Goal: Task Accomplishment & Management: Use online tool/utility

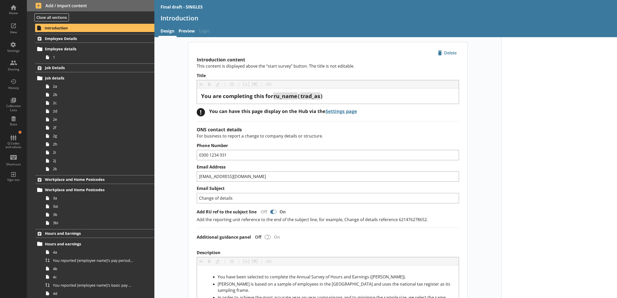
click at [183, 35] on link "Preview" at bounding box center [187, 31] width 20 height 11
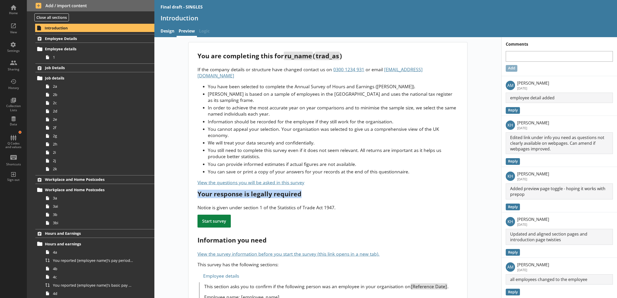
drag, startPoint x: 305, startPoint y: 176, endPoint x: 325, endPoint y: 185, distance: 22.4
drag, startPoint x: 325, startPoint y: 185, endPoint x: 335, endPoint y: 212, distance: 28.7
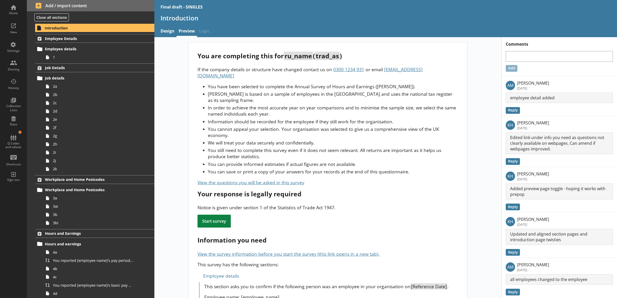
click at [103, 41] on span "Employee Details" at bounding box center [88, 38] width 86 height 5
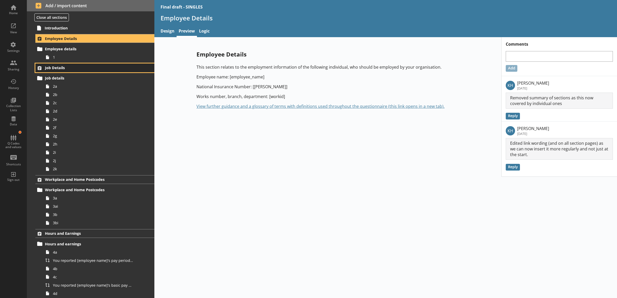
click at [99, 71] on link "Job Details" at bounding box center [94, 67] width 119 height 9
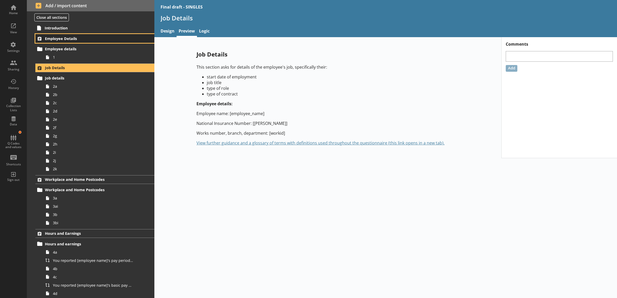
click at [91, 36] on span "Employee Details" at bounding box center [88, 38] width 86 height 5
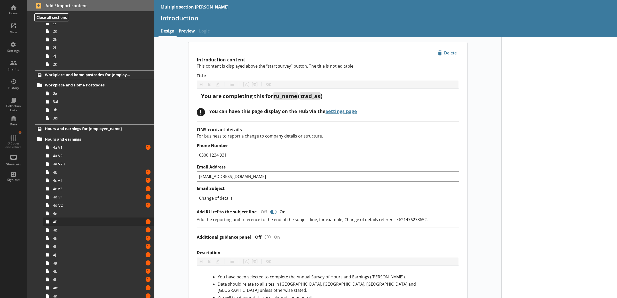
scroll to position [107, 0]
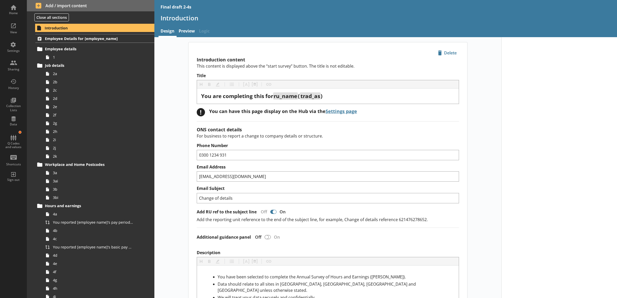
drag, startPoint x: 41, startPoint y: 0, endPoint x: 159, endPoint y: 162, distance: 200.7
click at [114, 56] on span "1" at bounding box center [93, 57] width 80 height 5
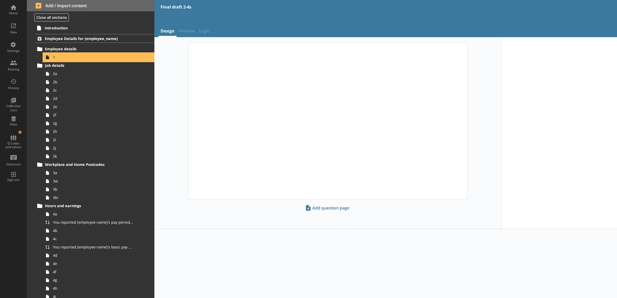
type textarea "x"
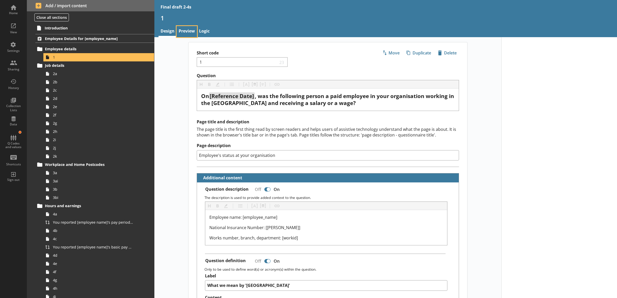
click at [184, 31] on link "Preview" at bounding box center [187, 31] width 20 height 11
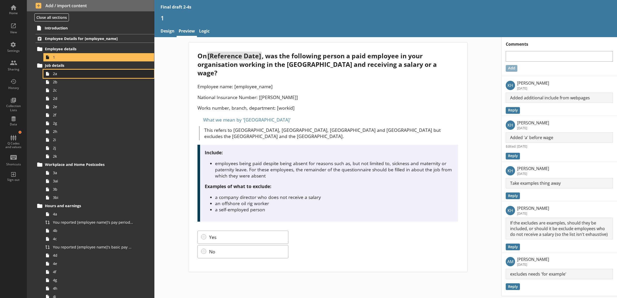
click at [63, 73] on span "2a" at bounding box center [93, 73] width 80 height 5
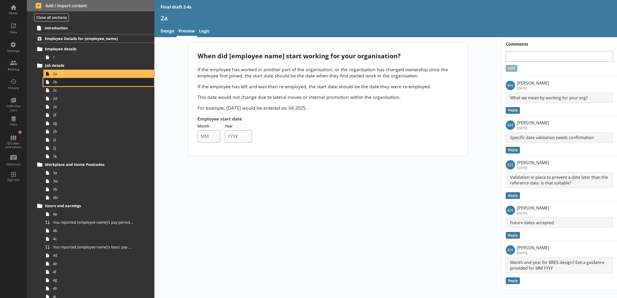
click at [65, 81] on span "2b" at bounding box center [93, 81] width 80 height 5
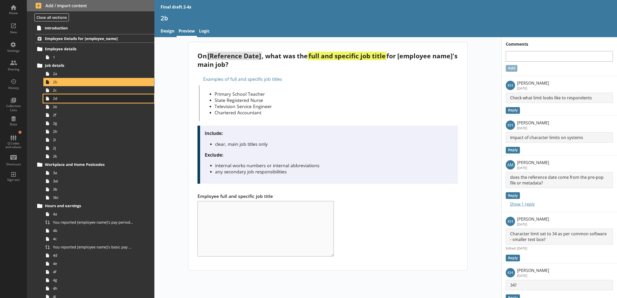
click at [70, 95] on link "2d" at bounding box center [98, 98] width 111 height 8
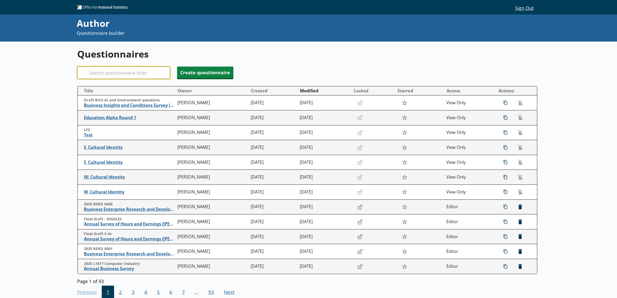
click at [125, 75] on input "Search" at bounding box center [123, 73] width 93 height 12
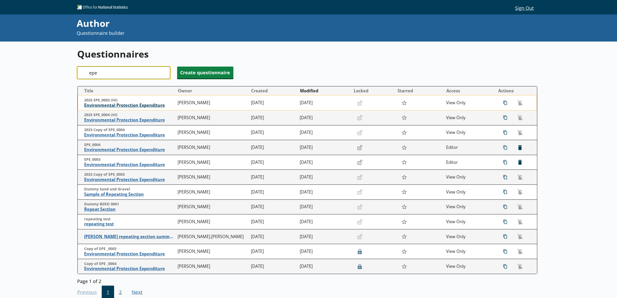
type input "epe"
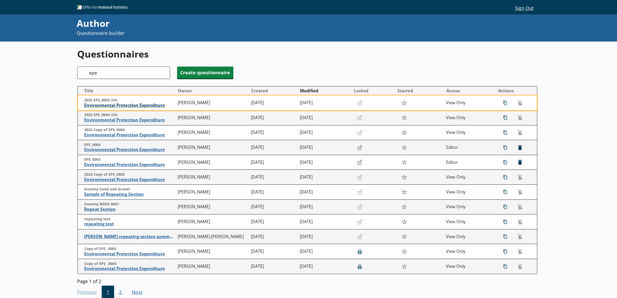
click at [135, 105] on span "Environmental Protection Expenditure" at bounding box center [129, 105] width 91 height 5
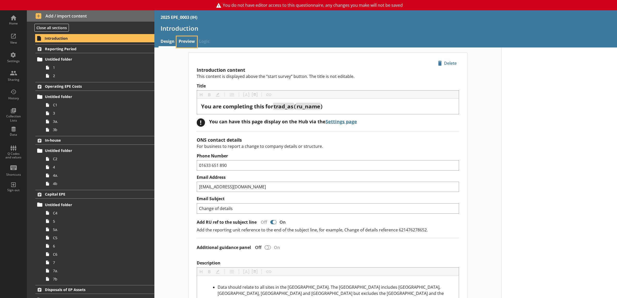
click at [182, 42] on link "Preview" at bounding box center [187, 41] width 20 height 11
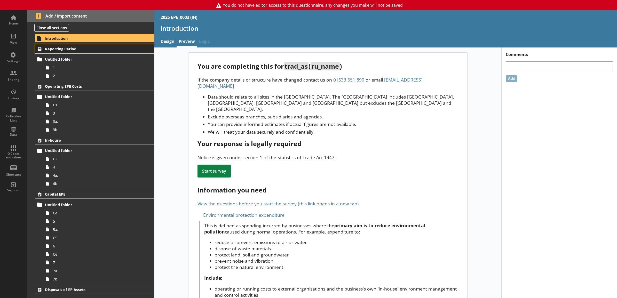
click at [93, 50] on span "Reporting Period" at bounding box center [88, 48] width 86 height 5
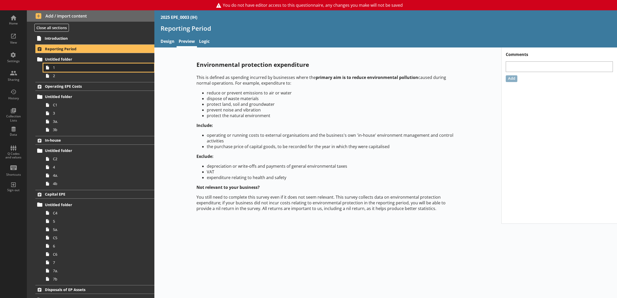
click at [90, 69] on span "1" at bounding box center [93, 67] width 80 height 5
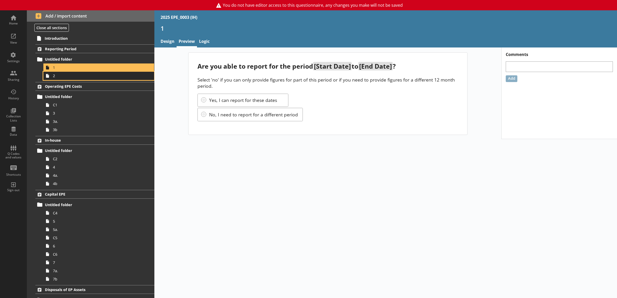
click at [85, 75] on span "2" at bounding box center [93, 75] width 80 height 5
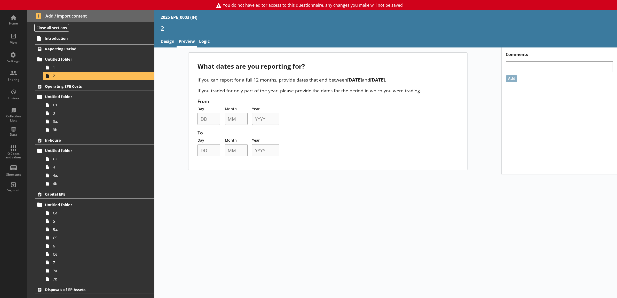
click at [172, 100] on div "What dates are you reporting for? If you can report for a full 12 months, provi…" at bounding box center [327, 111] width 347 height 118
click at [91, 109] on link "3" at bounding box center [98, 113] width 111 height 8
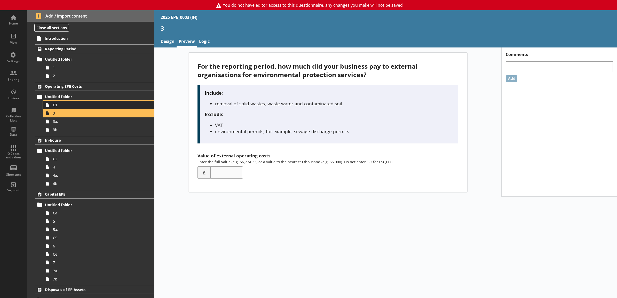
click at [91, 107] on span "C1" at bounding box center [93, 104] width 80 height 5
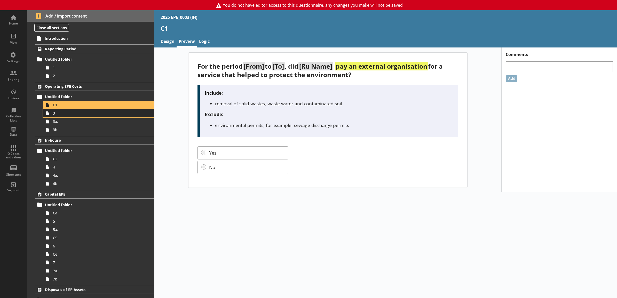
click at [90, 116] on span "3" at bounding box center [93, 113] width 80 height 5
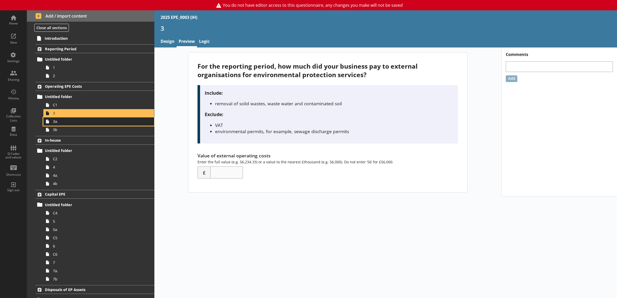
click at [89, 125] on link "3a." at bounding box center [98, 121] width 111 height 8
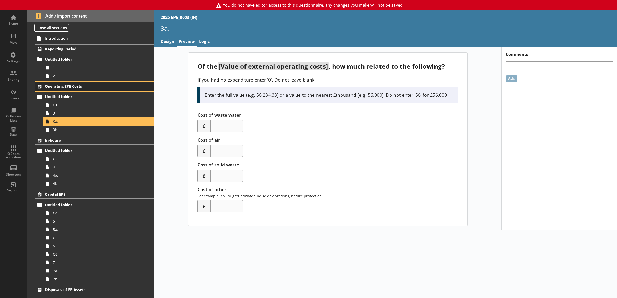
click at [92, 87] on span "Operating EPE Costs" at bounding box center [88, 86] width 86 height 5
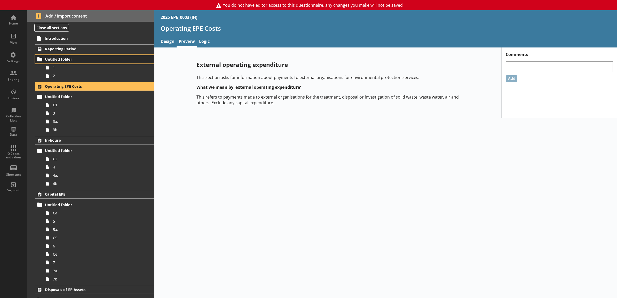
click at [100, 63] on link "Untitled folder" at bounding box center [94, 59] width 119 height 8
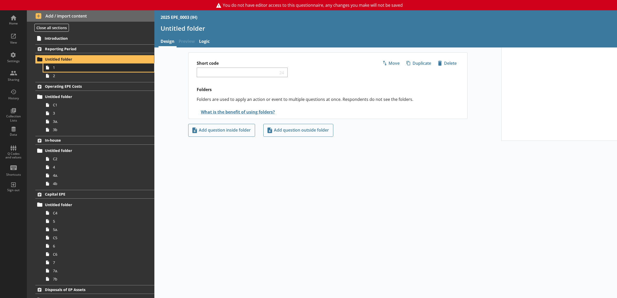
click at [99, 70] on link "1" at bounding box center [98, 67] width 111 height 8
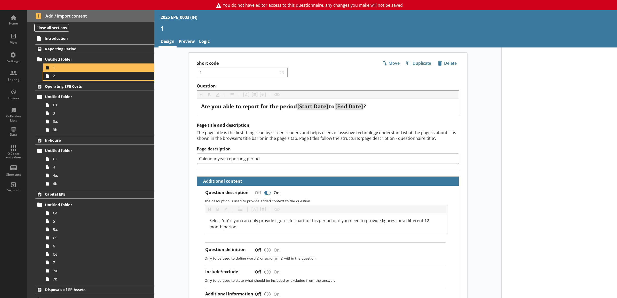
click at [97, 75] on span "2" at bounding box center [93, 75] width 80 height 5
type textarea "x"
select select "ref_p_end_date"
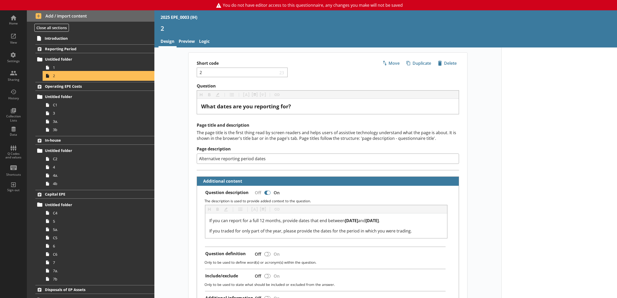
type textarea "x"
click at [181, 43] on link "Preview" at bounding box center [187, 41] width 20 height 11
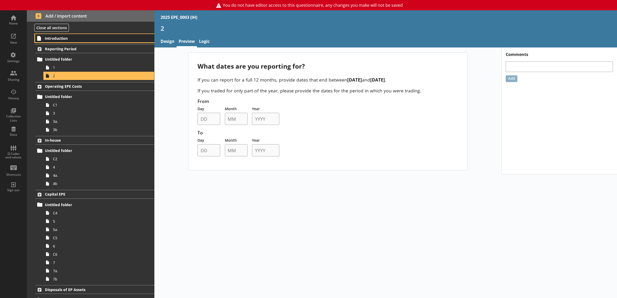
click at [77, 41] on span "Introduction" at bounding box center [88, 38] width 86 height 5
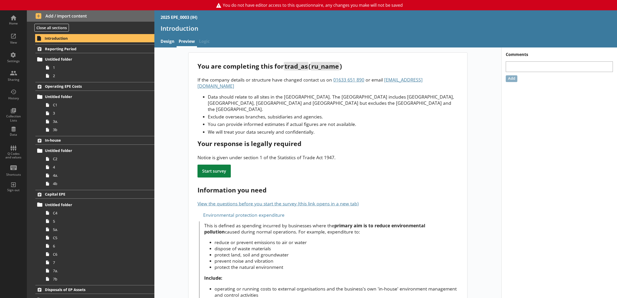
click at [170, 76] on div "You are completing this for trad_as ( ru_name ) If the company details or struc…" at bounding box center [327, 224] width 347 height 344
click at [191, 39] on link "Preview" at bounding box center [187, 41] width 20 height 11
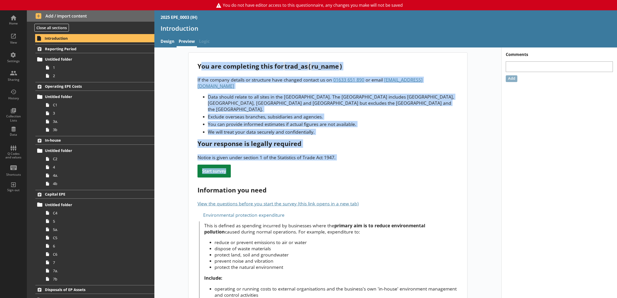
drag, startPoint x: 198, startPoint y: 66, endPoint x: 385, endPoint y: 160, distance: 209.5
click at [385, 160] on div "You are completing this for trad_as ( ru_name ) If the company details or struc…" at bounding box center [327, 225] width 279 height 344
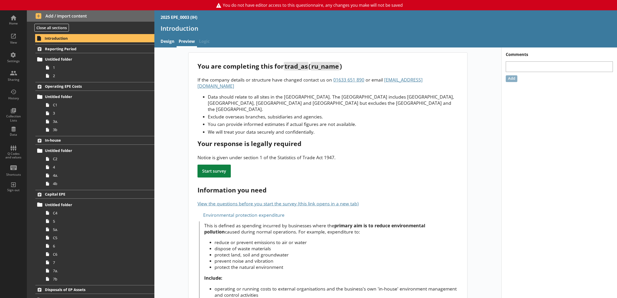
drag, startPoint x: 385, startPoint y: 160, endPoint x: 318, endPoint y: 159, distance: 67.6
click at [318, 159] on div "You are completing this for trad_as ( ru_name ) If the company details or struc…" at bounding box center [327, 225] width 279 height 344
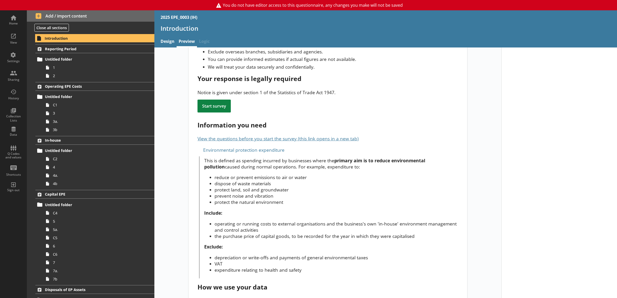
scroll to position [96, 0]
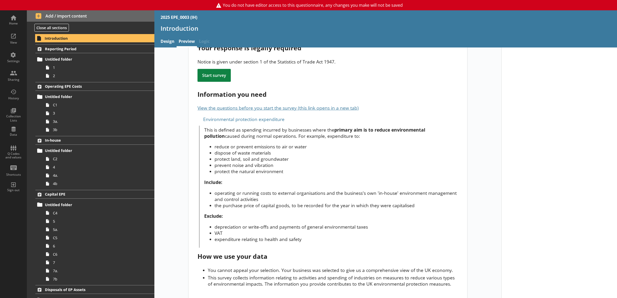
drag, startPoint x: 195, startPoint y: 248, endPoint x: 177, endPoint y: 243, distance: 18.5
click at [177, 243] on div "You are completing this for trad_as ( ru_name ) If the company details or struc…" at bounding box center [327, 129] width 347 height 344
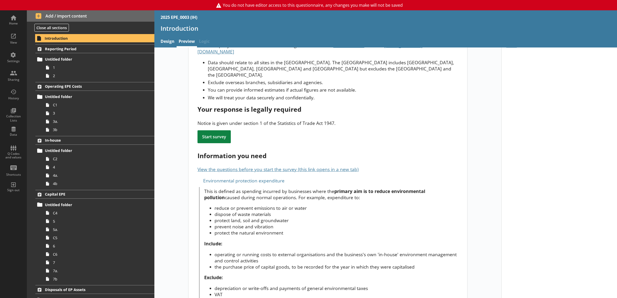
scroll to position [0, 0]
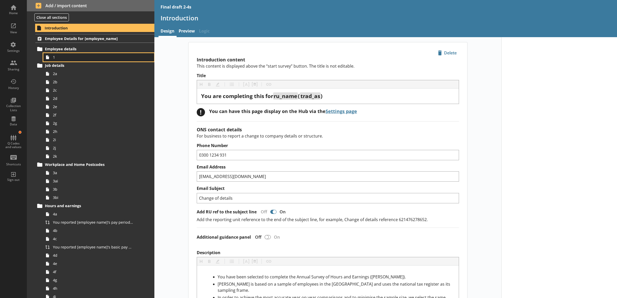
click at [89, 59] on span "1" at bounding box center [93, 57] width 80 height 5
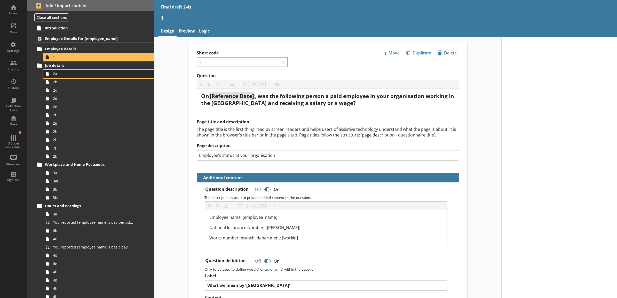
click at [120, 76] on span "2a" at bounding box center [93, 73] width 80 height 5
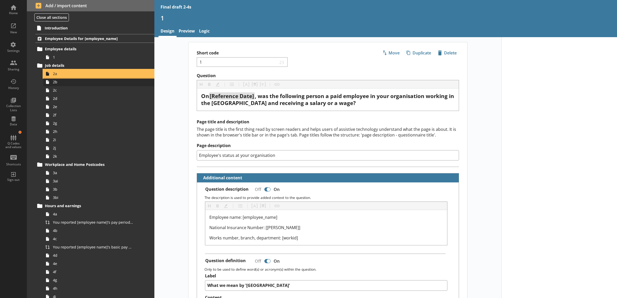
type textarea "x"
select select "mm/yyyy"
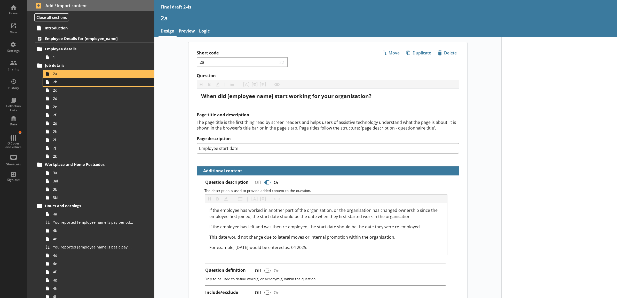
click at [122, 83] on span "2b" at bounding box center [93, 81] width 80 height 5
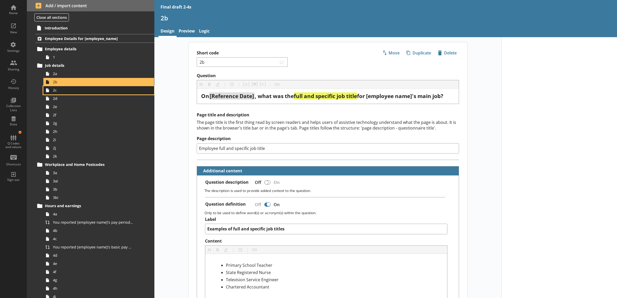
click at [117, 94] on link "2c" at bounding box center [98, 90] width 111 height 8
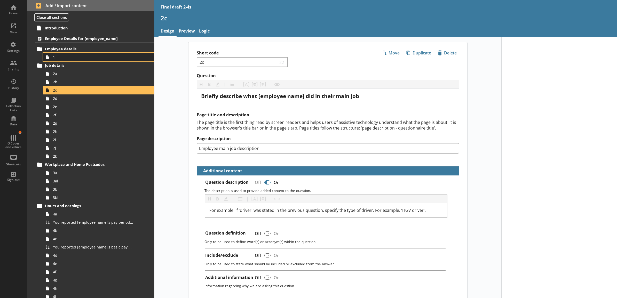
click at [106, 57] on span "1" at bounding box center [93, 57] width 80 height 5
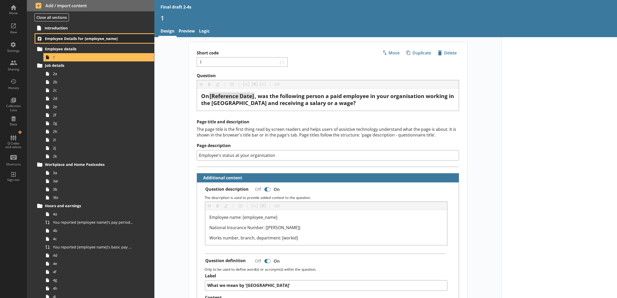
click at [113, 38] on span "Employee Details for [employee_name]" at bounding box center [88, 38] width 86 height 5
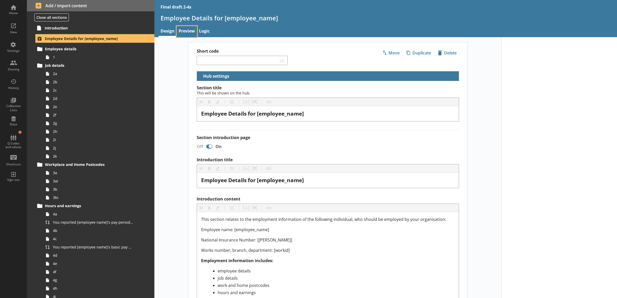
click at [178, 35] on link "Preview" at bounding box center [187, 31] width 20 height 11
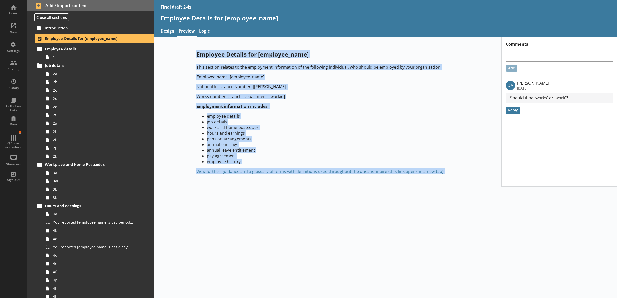
drag, startPoint x: 196, startPoint y: 54, endPoint x: 478, endPoint y: 188, distance: 312.5
click at [478, 187] on div "Employee Details for [employee_name] This section relates to the employment inf…" at bounding box center [327, 111] width 347 height 149
drag, startPoint x: 478, startPoint y: 188, endPoint x: 475, endPoint y: 204, distance: 15.7
click at [476, 204] on div "Employee Details for [employee_name] This section relates to the employment inf…" at bounding box center [385, 167] width 463 height 261
drag, startPoint x: 455, startPoint y: 176, endPoint x: 193, endPoint y: 55, distance: 289.4
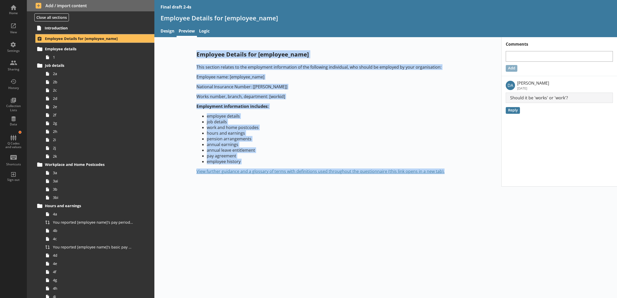
click at [193, 55] on div "Employee Details for [employee_name] This section relates to the employment inf…" at bounding box center [327, 112] width 279 height 140
drag, startPoint x: 193, startPoint y: 55, endPoint x: 176, endPoint y: 76, distance: 25.9
click at [176, 76] on div "Employee Details for [employee_name] This section relates to the employment inf…" at bounding box center [327, 112] width 347 height 140
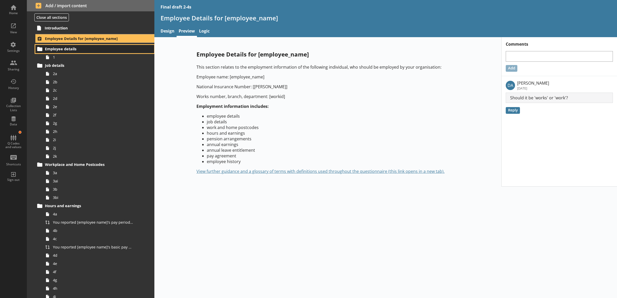
click at [97, 53] on link "Employee details" at bounding box center [94, 49] width 119 height 8
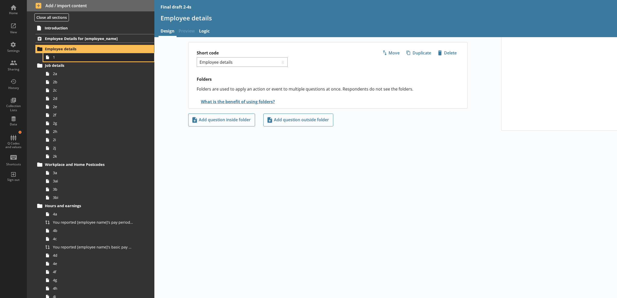
click at [95, 60] on link "1" at bounding box center [98, 57] width 111 height 8
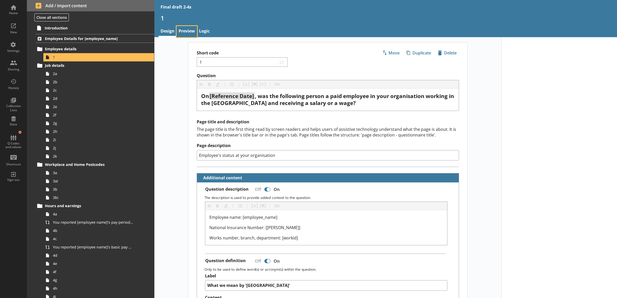
click at [187, 33] on link "Preview" at bounding box center [187, 31] width 20 height 11
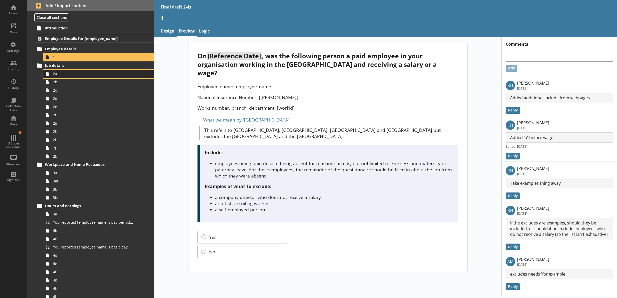
click at [79, 71] on span "2a" at bounding box center [93, 73] width 80 height 5
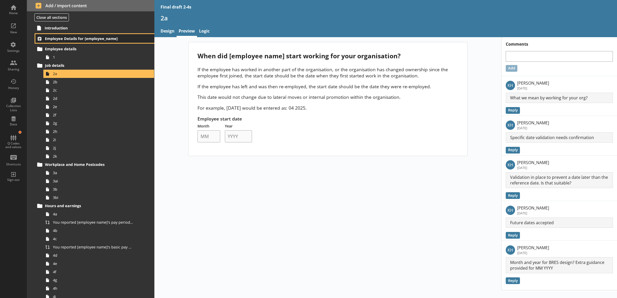
click at [111, 37] on span "Employee Details for [employee_name]" at bounding box center [88, 38] width 86 height 5
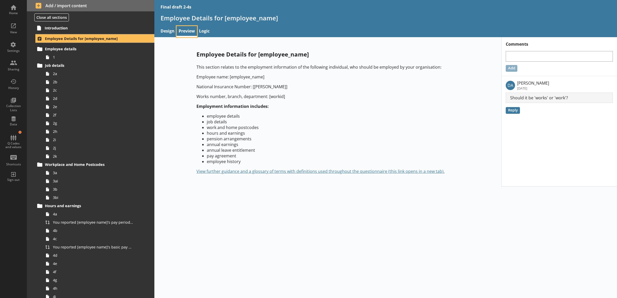
click at [189, 36] on link "Preview" at bounding box center [187, 31] width 20 height 11
click at [186, 38] on div "Employee Details for [employee_name] This section relates to the employment inf…" at bounding box center [327, 111] width 347 height 149
click at [187, 33] on link "Preview" at bounding box center [187, 31] width 20 height 11
click at [184, 51] on main "Employee Details for [employee_name] This section relates to the employment inf…" at bounding box center [327, 112] width 289 height 140
click at [94, 57] on span "1" at bounding box center [93, 57] width 80 height 5
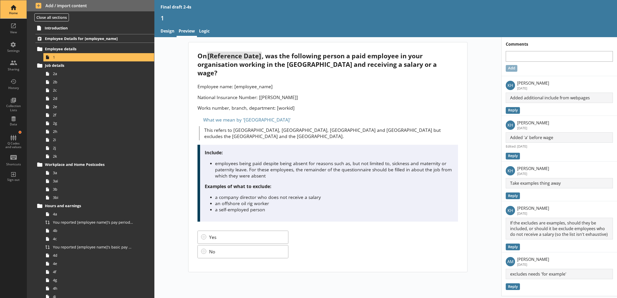
click at [13, 13] on div "Home" at bounding box center [13, 13] width 18 height 4
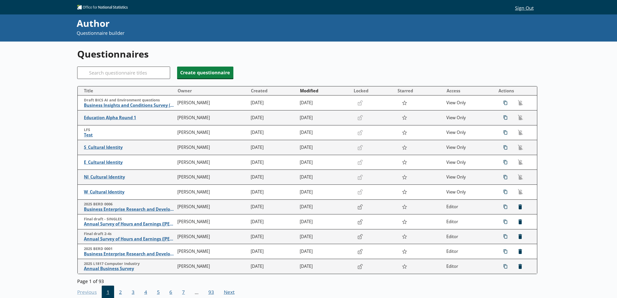
click at [258, 65] on div "Questionnaires Search Create questionnaire Title Owner Created Modified Locked …" at bounding box center [308, 176] width 463 height 268
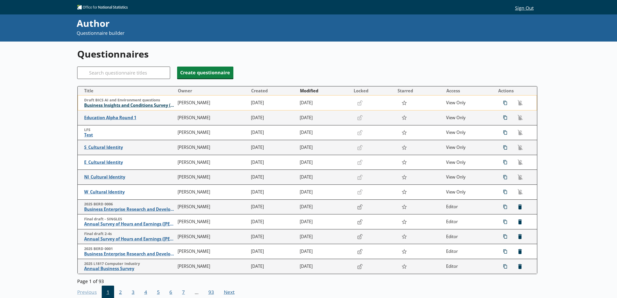
click at [143, 104] on span "Business Insights and Conditions Survey (BICS)" at bounding box center [129, 105] width 91 height 5
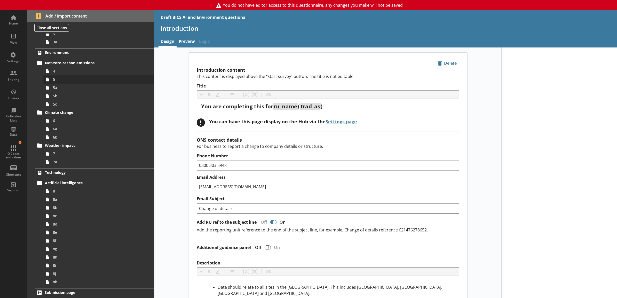
scroll to position [60, 0]
click at [87, 266] on span "8i" at bounding box center [93, 264] width 80 height 5
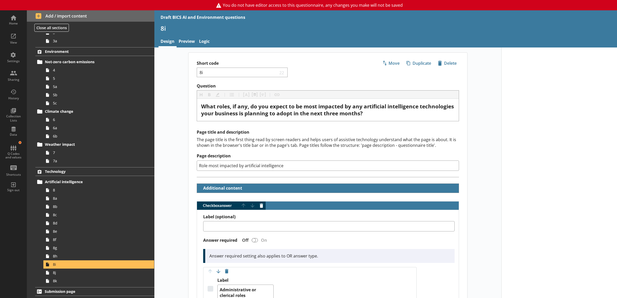
click at [210, 35] on div "8i" at bounding box center [385, 30] width 463 height 12
click at [207, 42] on link "Logic" at bounding box center [204, 41] width 15 height 11
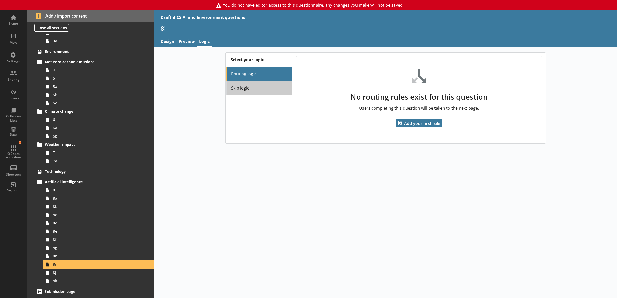
click at [263, 86] on link "Skip logic" at bounding box center [259, 88] width 67 height 14
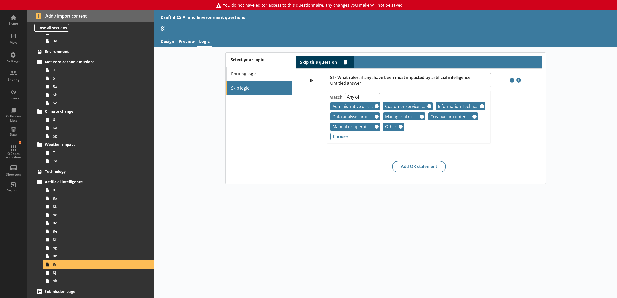
click at [184, 121] on div "Select your logic Routing logic Skip logic Skip this question Delete rule IF 8f…" at bounding box center [385, 118] width 463 height 132
click at [18, 35] on div "View" at bounding box center [13, 38] width 18 height 18
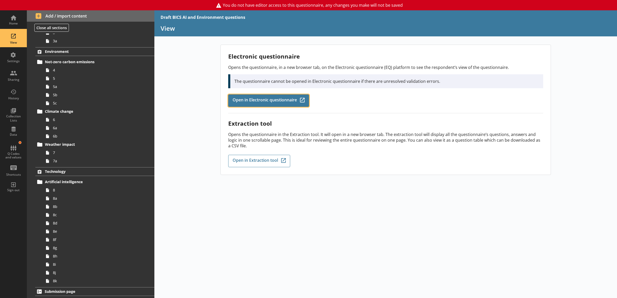
click at [275, 100] on span "Open in Electronic questionnaire" at bounding box center [265, 101] width 64 height 6
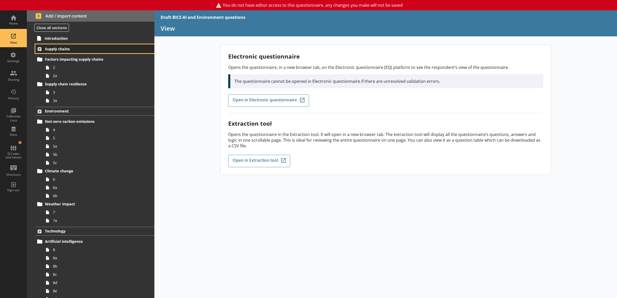
click at [102, 48] on span "Supply chains" at bounding box center [88, 48] width 86 height 5
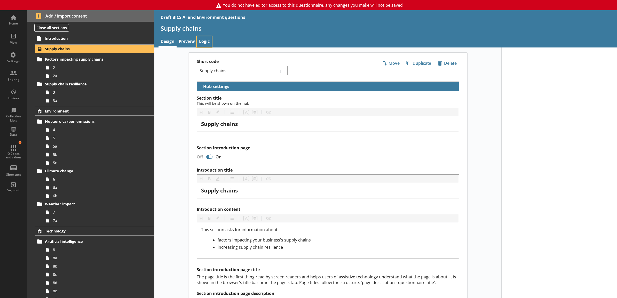
click at [202, 44] on link "Logic" at bounding box center [204, 41] width 15 height 11
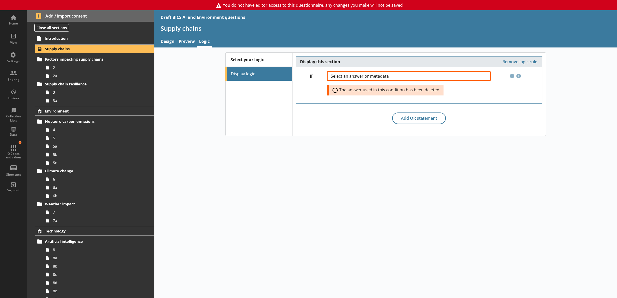
click at [206, 95] on div "Select your logic Display logic Display this section Remove logic rule IF Selec…" at bounding box center [385, 94] width 463 height 84
click at [530, 61] on button "Remove logic rule" at bounding box center [519, 62] width 37 height 6
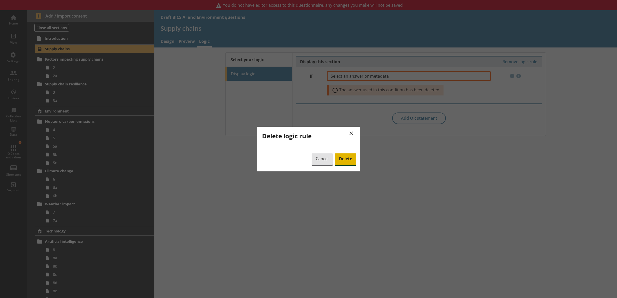
click at [348, 162] on span "Delete" at bounding box center [345, 159] width 21 height 12
click at [352, 132] on button "×" at bounding box center [352, 133] width 10 height 12
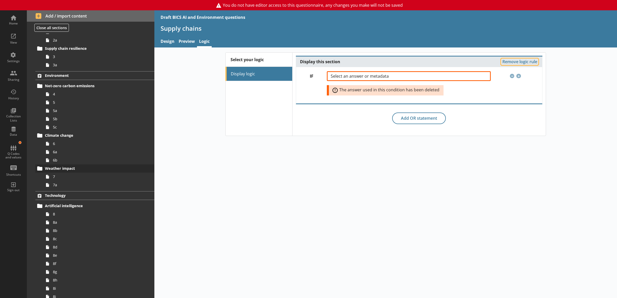
scroll to position [60, 0]
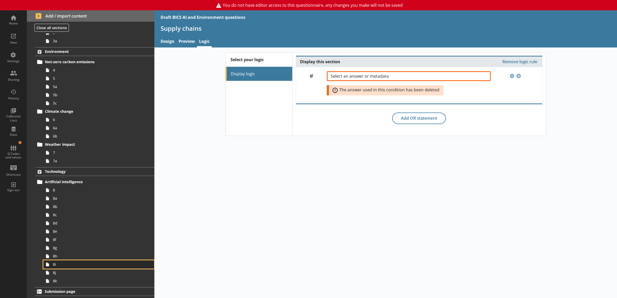
click at [67, 263] on span "8i" at bounding box center [93, 264] width 80 height 5
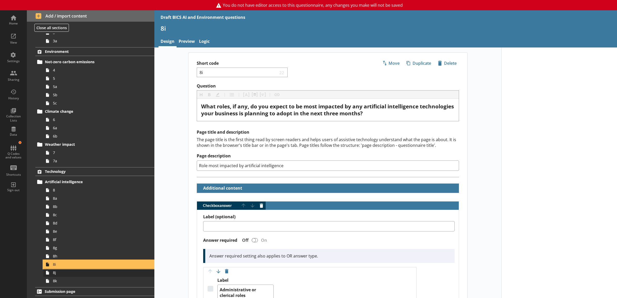
type textarea "x"
click at [194, 45] on link "Preview" at bounding box center [187, 41] width 20 height 11
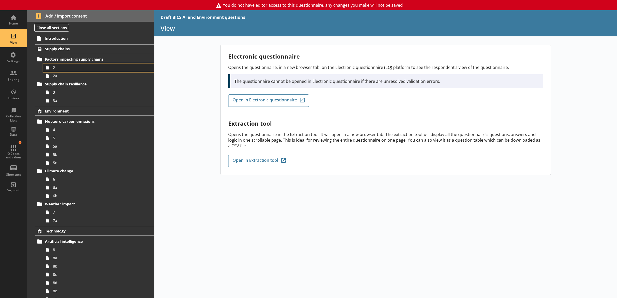
click at [79, 67] on span "2" at bounding box center [93, 67] width 80 height 5
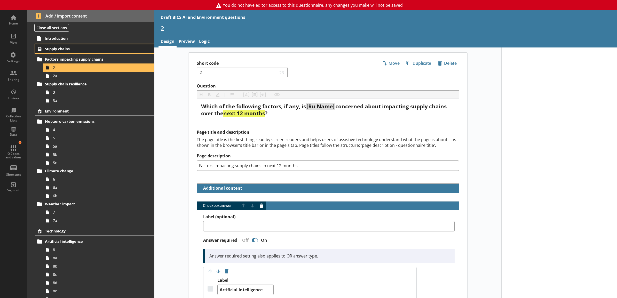
click at [82, 50] on span "Supply chains" at bounding box center [88, 48] width 86 height 5
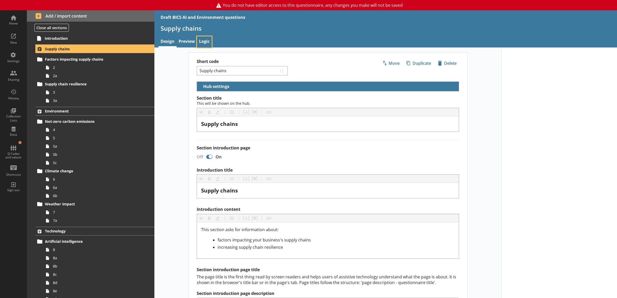
click at [203, 43] on link "Logic" at bounding box center [204, 41] width 15 height 11
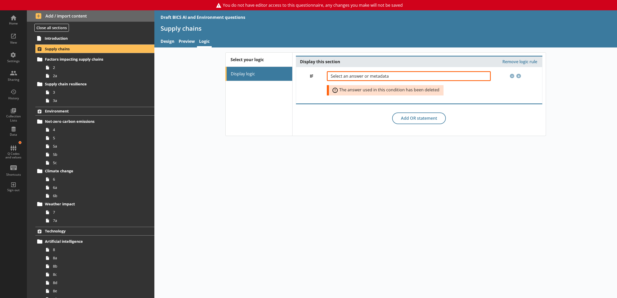
click at [184, 101] on div "Select your logic Display logic Display this section Remove logic rule IF Selec…" at bounding box center [385, 94] width 463 height 84
click at [230, 108] on div "Select your logic Display logic" at bounding box center [259, 94] width 67 height 83
click at [124, 113] on span "Environment" at bounding box center [88, 111] width 86 height 5
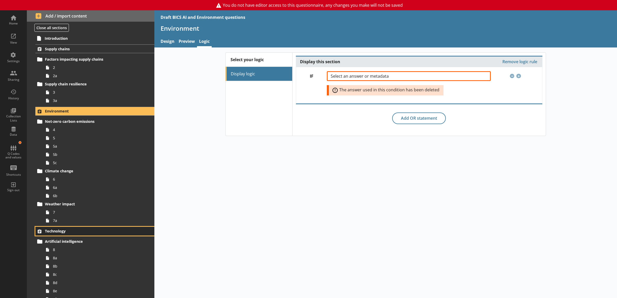
click at [119, 230] on span "Technology" at bounding box center [88, 231] width 86 height 5
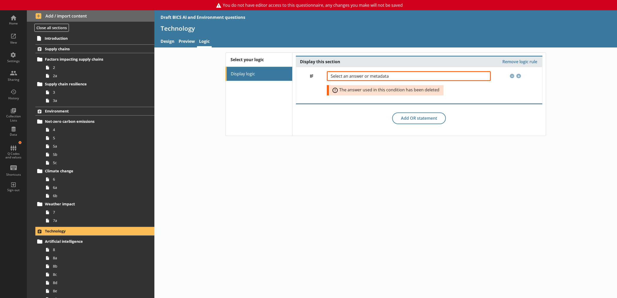
click at [202, 139] on div "Select your logic Display logic Display this section Remove logic rule IF Selec…" at bounding box center [385, 93] width 463 height 93
click at [214, 145] on div "Select your logic Display logic Display this section Remove logic rule IF Selec…" at bounding box center [385, 172] width 463 height 251
click at [86, 70] on link "2" at bounding box center [98, 67] width 111 height 8
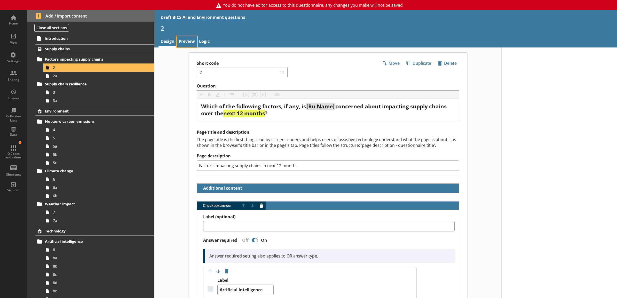
click at [190, 45] on link "Preview" at bounding box center [187, 41] width 20 height 11
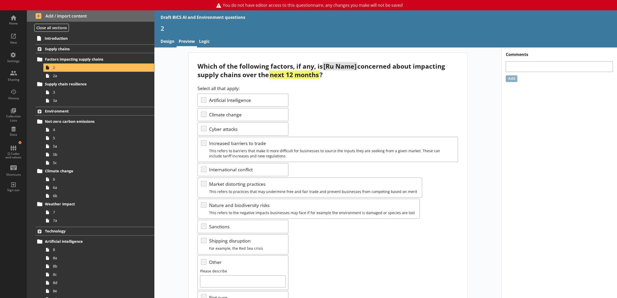
click at [214, 43] on nav "Design Preview Logic" at bounding box center [385, 41] width 463 height 11
click at [208, 41] on link "Logic" at bounding box center [204, 41] width 15 height 11
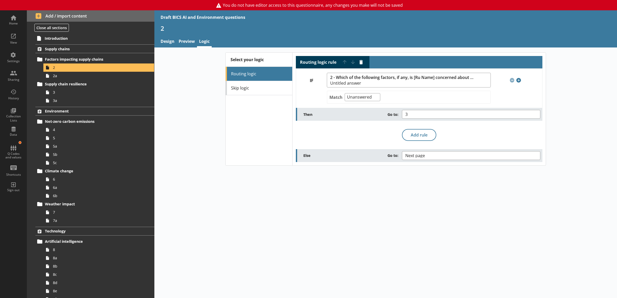
click at [201, 79] on div "Select your logic Routing logic Skip logic Routing logic rule Move rule up Move…" at bounding box center [385, 108] width 463 height 113
click at [109, 76] on span "2a" at bounding box center [93, 75] width 80 height 5
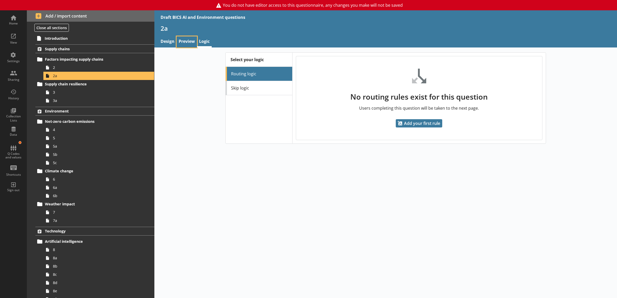
click at [187, 45] on link "Preview" at bounding box center [187, 41] width 20 height 11
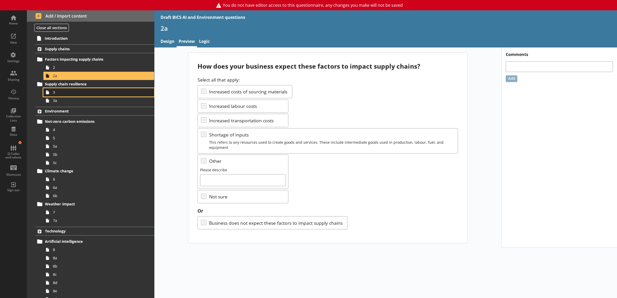
click at [81, 92] on span "3" at bounding box center [93, 92] width 80 height 5
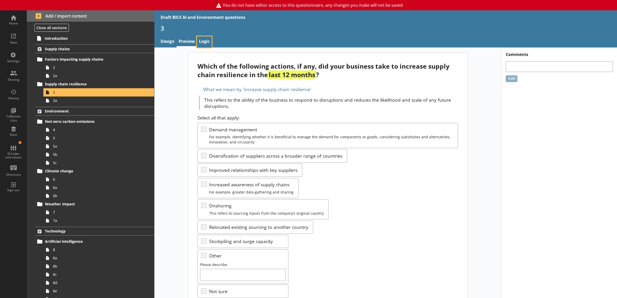
click at [206, 45] on link "Logic" at bounding box center [204, 41] width 15 height 11
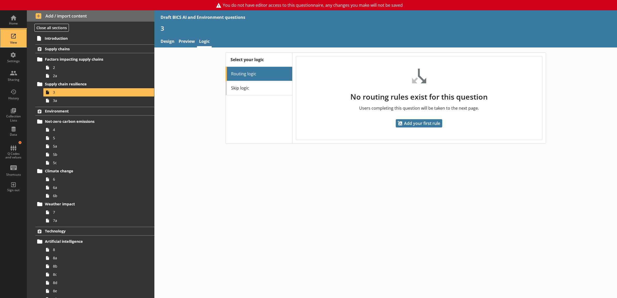
click at [12, 36] on div "View" at bounding box center [13, 38] width 18 height 18
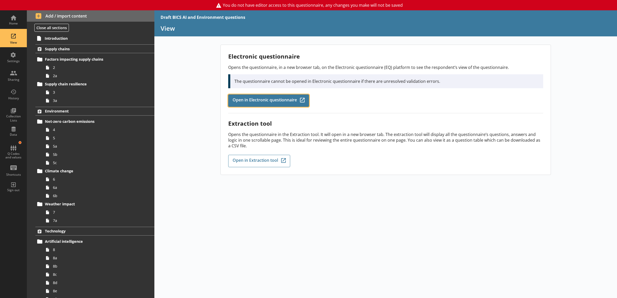
click at [276, 94] on link "Open in Electronic questionnaire Q-Codes_Icon Created with Sketch." at bounding box center [268, 100] width 81 height 12
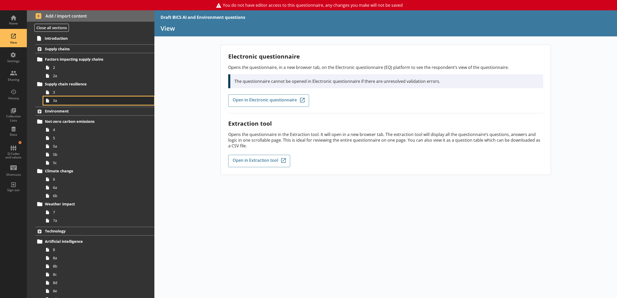
click at [105, 101] on span "3a" at bounding box center [93, 100] width 80 height 5
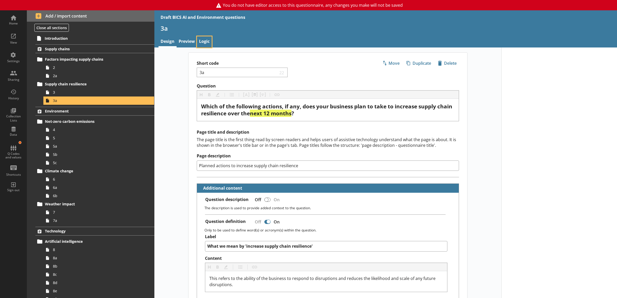
click at [207, 41] on link "Logic" at bounding box center [204, 41] width 15 height 11
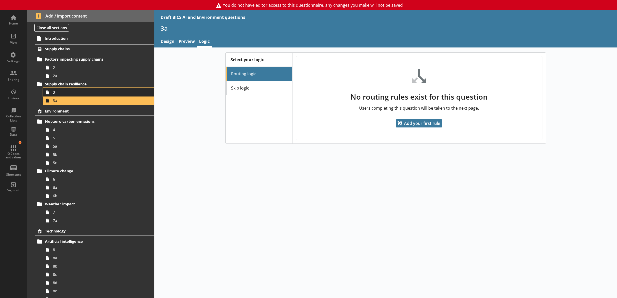
click at [122, 95] on link "3" at bounding box center [98, 92] width 111 height 8
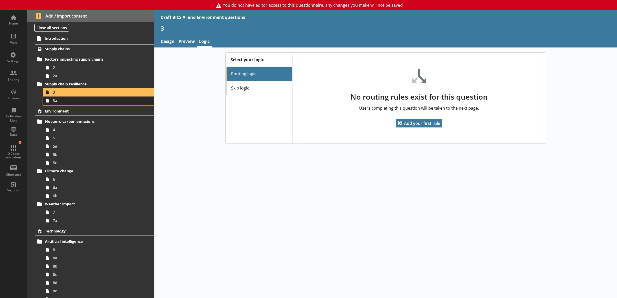
click at [119, 99] on span "3a" at bounding box center [93, 100] width 80 height 5
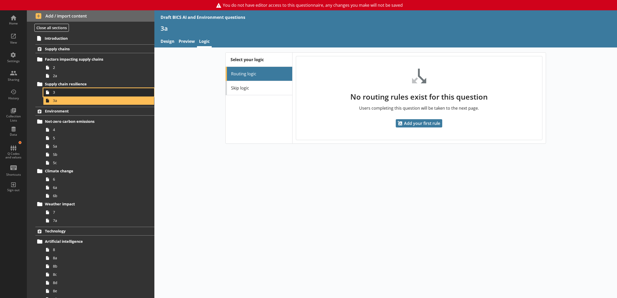
click at [99, 90] on span "3" at bounding box center [93, 92] width 80 height 5
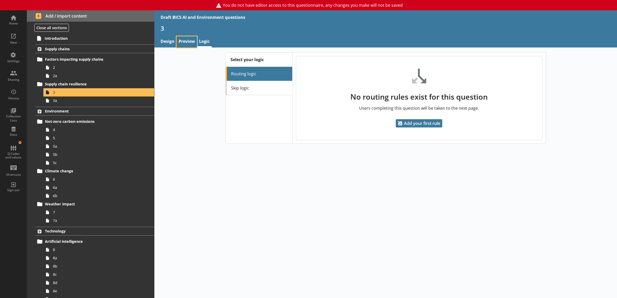
click at [185, 37] on link "Preview" at bounding box center [187, 41] width 20 height 11
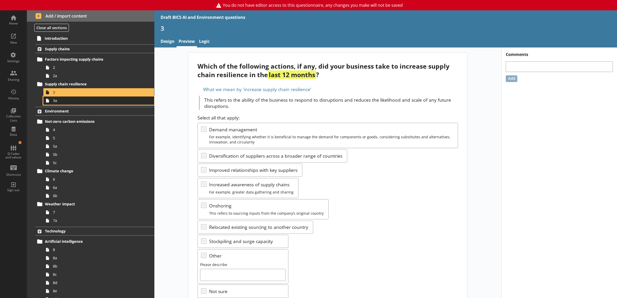
click at [71, 101] on span "3a" at bounding box center [93, 100] width 80 height 5
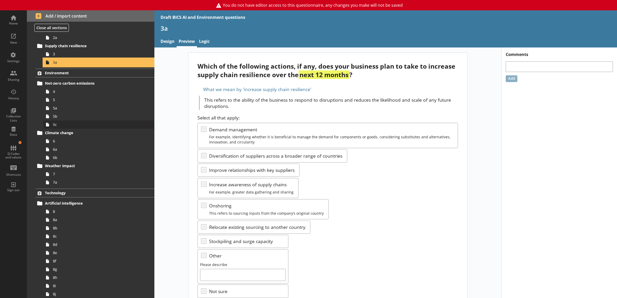
scroll to position [54, 0]
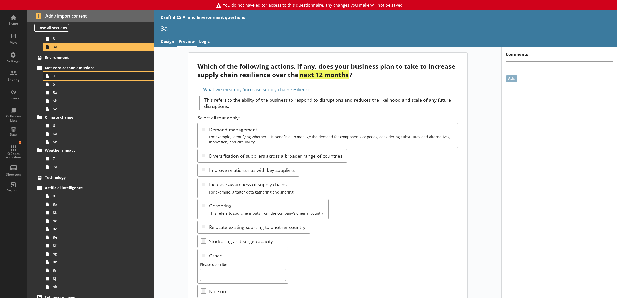
click at [68, 76] on span "4" at bounding box center [93, 76] width 80 height 5
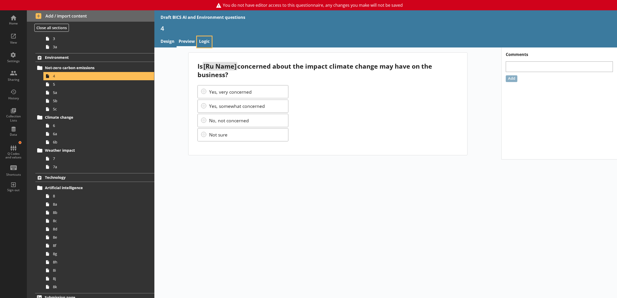
click at [202, 45] on link "Logic" at bounding box center [204, 41] width 15 height 11
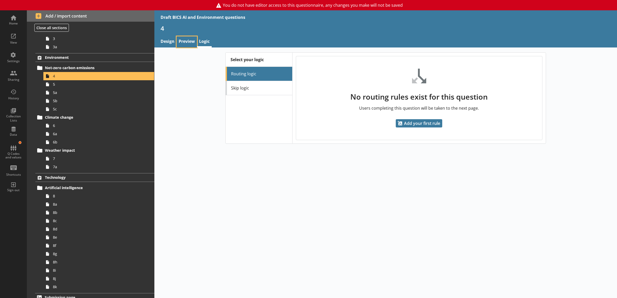
click at [182, 43] on link "Preview" at bounding box center [187, 41] width 20 height 11
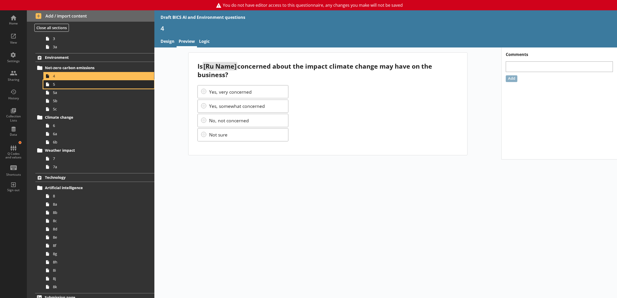
click at [86, 86] on span "5" at bounding box center [93, 84] width 80 height 5
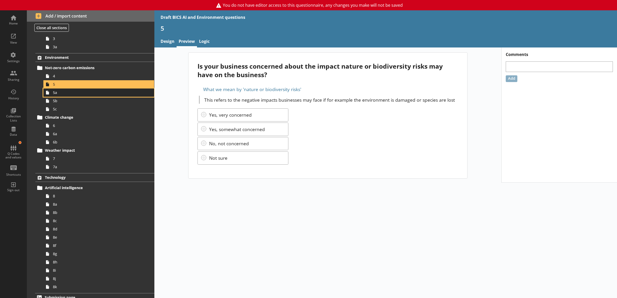
click at [84, 92] on span "5a" at bounding box center [93, 92] width 80 height 5
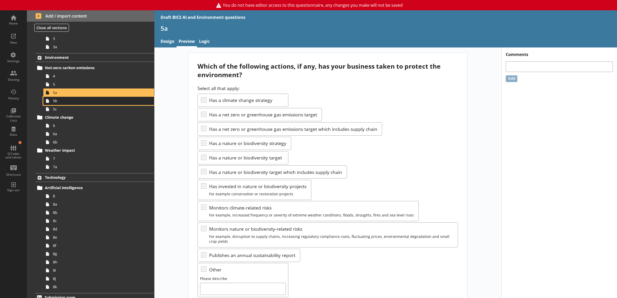
click at [87, 101] on span "5b" at bounding box center [93, 100] width 80 height 5
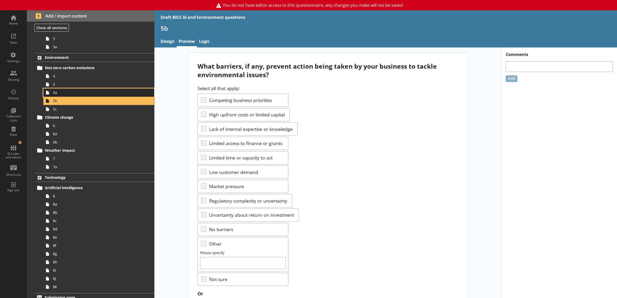
click at [87, 94] on span "5a" at bounding box center [93, 92] width 80 height 5
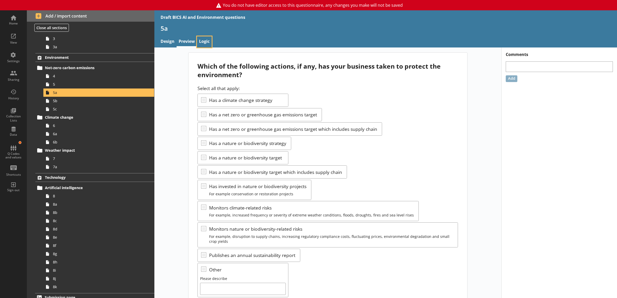
click at [204, 45] on link "Logic" at bounding box center [204, 41] width 15 height 11
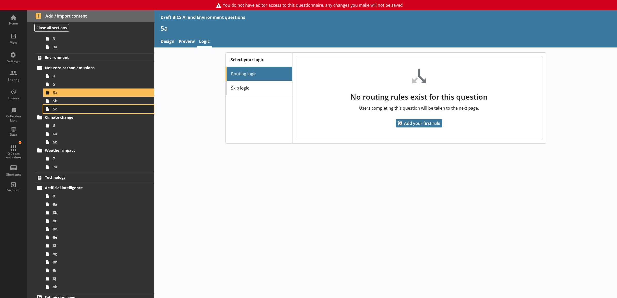
click at [110, 105] on link "5c" at bounding box center [98, 109] width 111 height 8
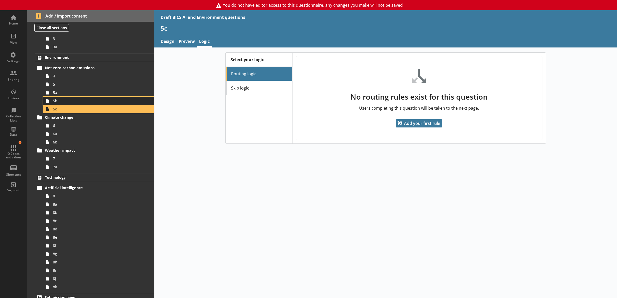
click at [111, 101] on span "5b" at bounding box center [93, 100] width 80 height 5
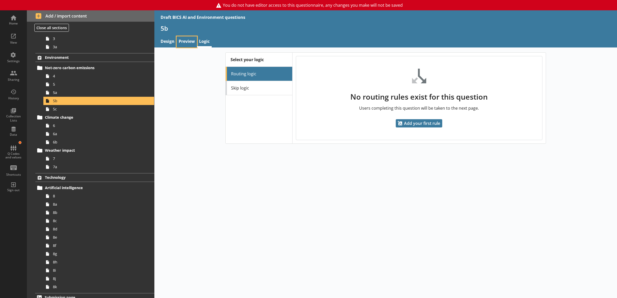
click at [185, 43] on link "Preview" at bounding box center [187, 41] width 20 height 11
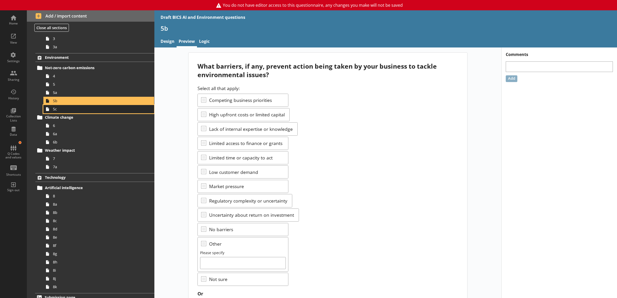
click at [123, 110] on span "5c" at bounding box center [93, 109] width 80 height 5
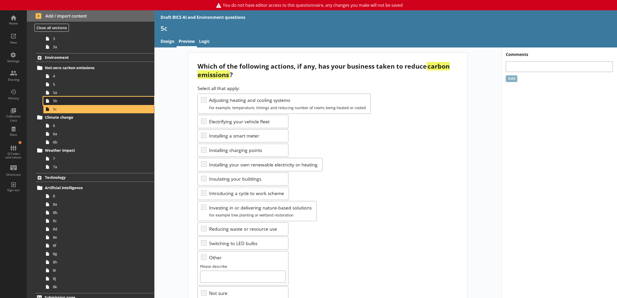
click at [127, 98] on link "5b" at bounding box center [98, 101] width 111 height 8
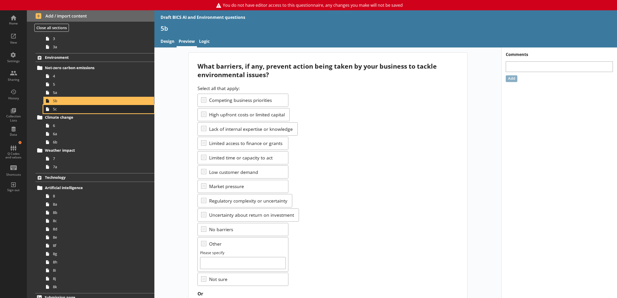
click at [126, 108] on span "5c" at bounding box center [93, 109] width 80 height 5
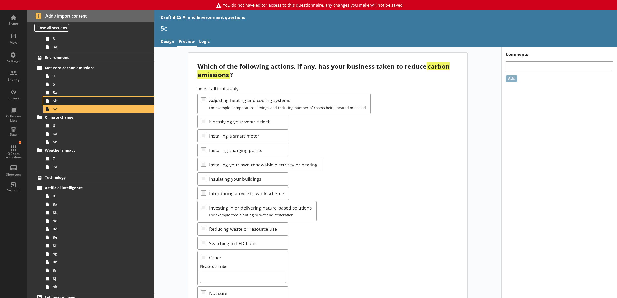
click at [124, 100] on span "5b" at bounding box center [93, 100] width 80 height 5
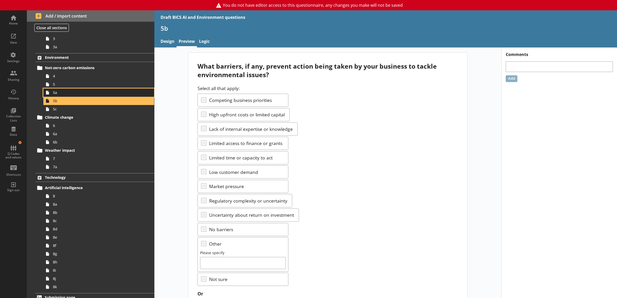
click at [123, 91] on span "5a" at bounding box center [93, 92] width 80 height 5
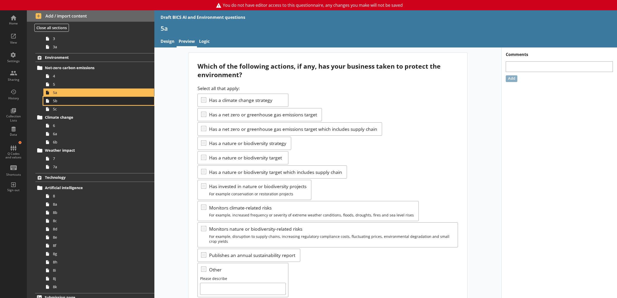
click at [124, 100] on span "5b" at bounding box center [93, 100] width 80 height 5
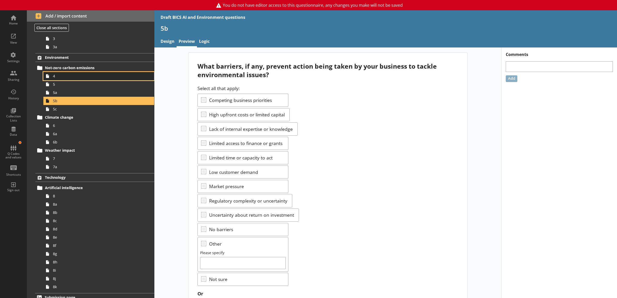
click at [87, 80] on link "4" at bounding box center [98, 76] width 111 height 8
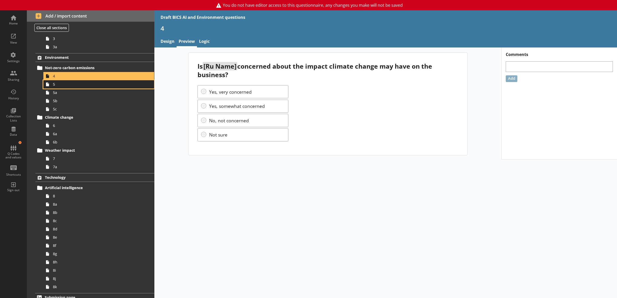
click at [86, 86] on span "5" at bounding box center [93, 84] width 80 height 5
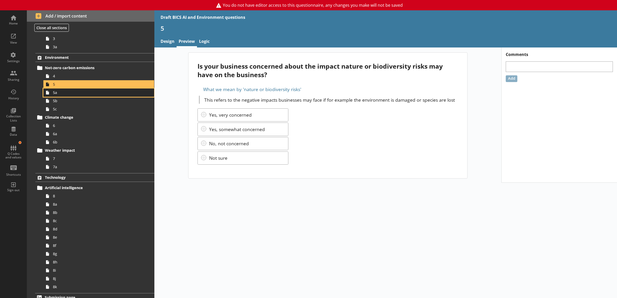
click at [84, 94] on span "5a" at bounding box center [93, 92] width 80 height 5
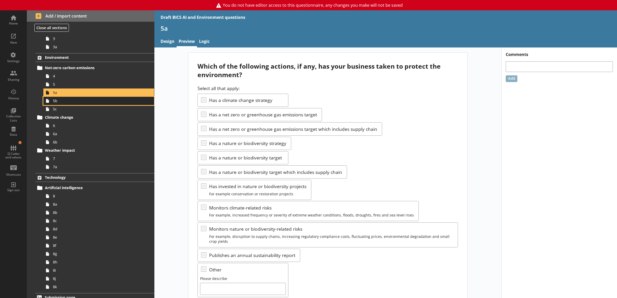
click at [82, 101] on span "5b" at bounding box center [93, 100] width 80 height 5
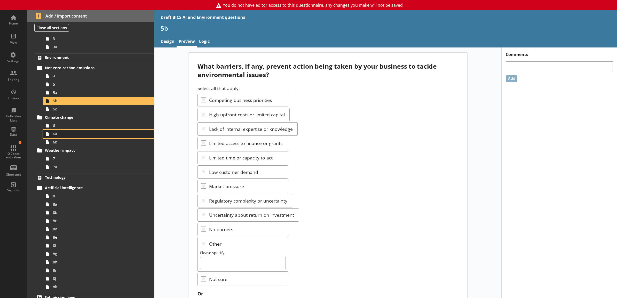
click at [58, 131] on link "6a" at bounding box center [98, 134] width 111 height 8
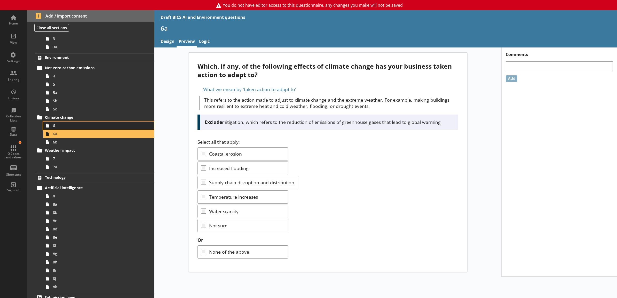
click at [60, 127] on span "6" at bounding box center [93, 125] width 80 height 5
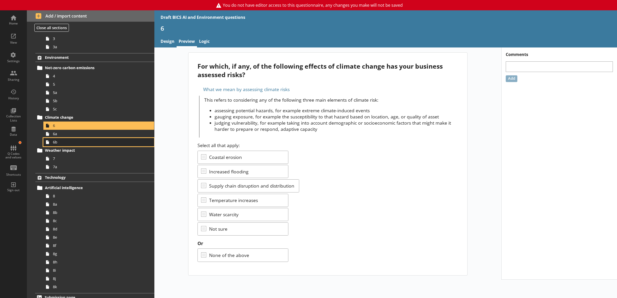
click at [60, 141] on span "6b" at bounding box center [93, 142] width 80 height 5
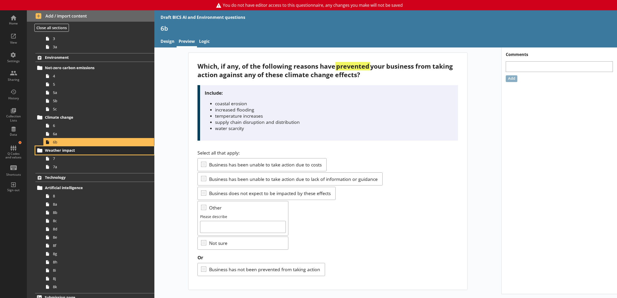
click at [62, 150] on span "Weather impact" at bounding box center [88, 150] width 86 height 5
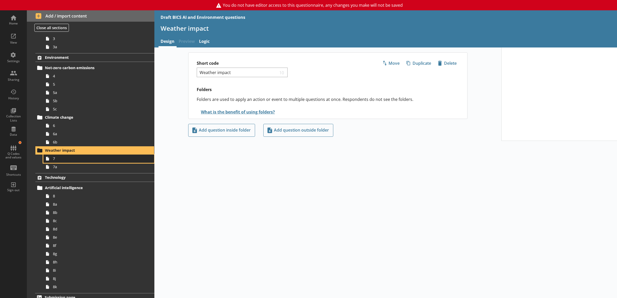
click at [62, 160] on span "7" at bounding box center [93, 158] width 80 height 5
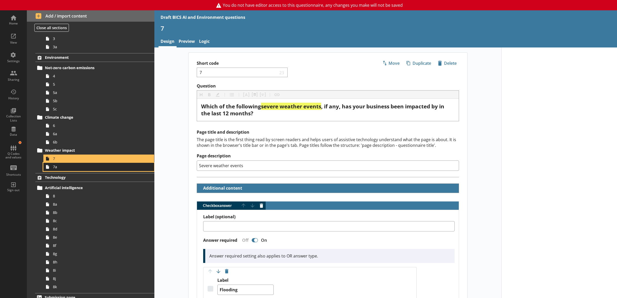
click at [64, 168] on span "7a" at bounding box center [93, 166] width 80 height 5
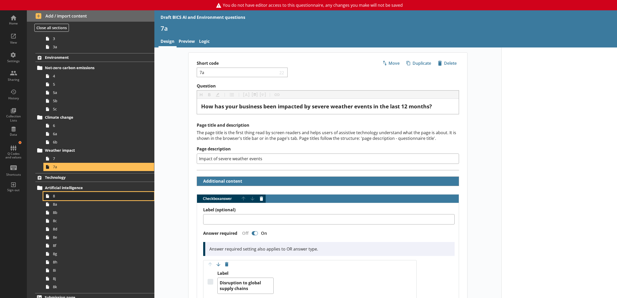
click at [69, 195] on span "8" at bounding box center [93, 196] width 80 height 5
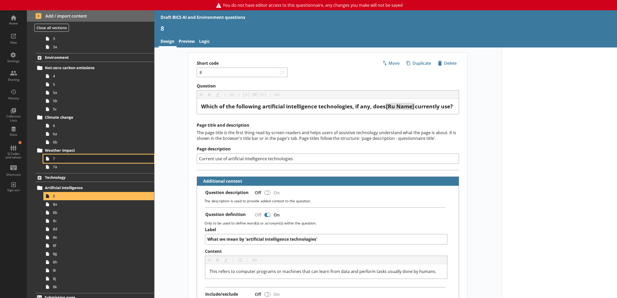
click at [64, 160] on span "7" at bounding box center [93, 158] width 80 height 5
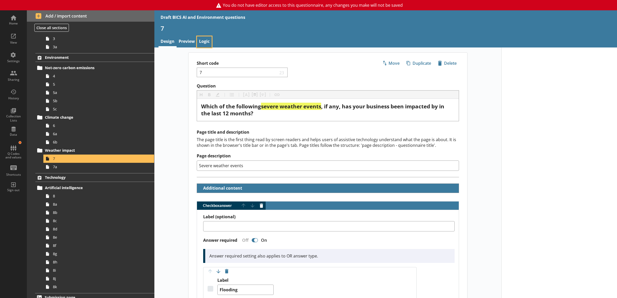
click at [205, 41] on link "Logic" at bounding box center [204, 41] width 15 height 11
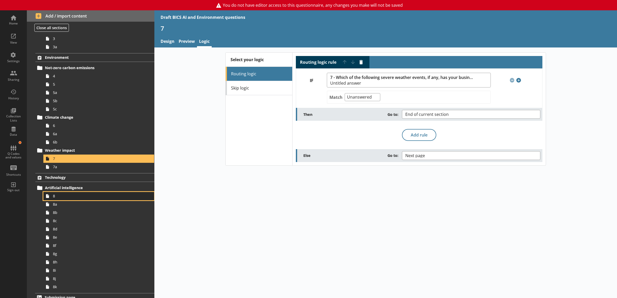
click at [110, 197] on span "8" at bounding box center [93, 196] width 80 height 5
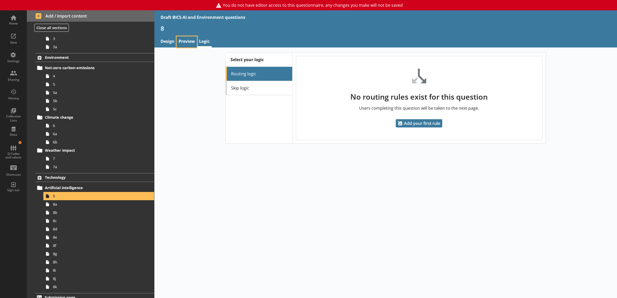
click at [181, 43] on link "Preview" at bounding box center [187, 41] width 20 height 11
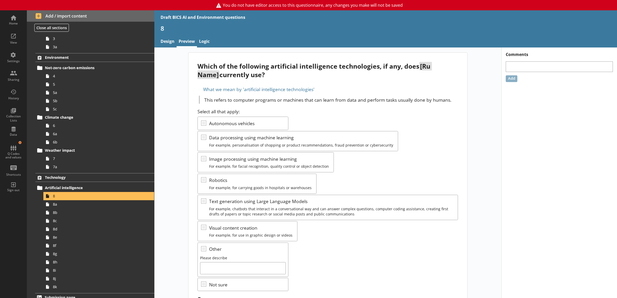
scroll to position [60, 0]
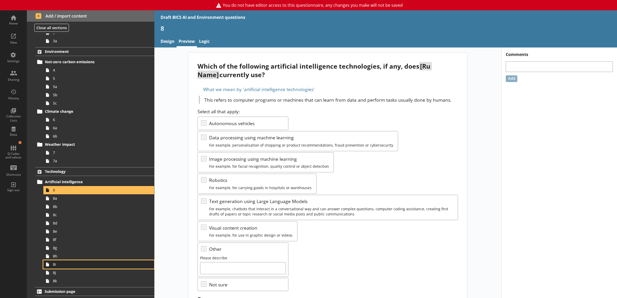
click at [67, 267] on span "8i" at bounding box center [93, 264] width 80 height 5
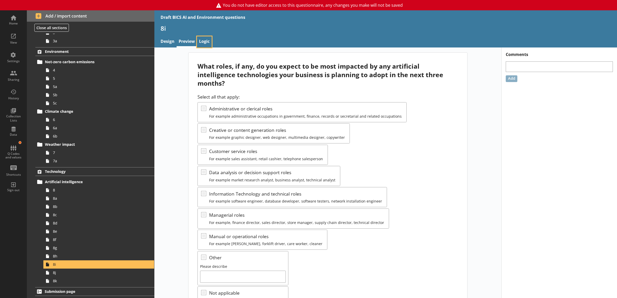
click at [205, 43] on link "Logic" at bounding box center [204, 41] width 15 height 11
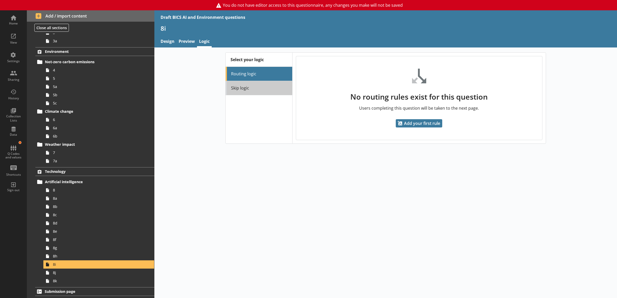
click at [239, 86] on link "Skip logic" at bounding box center [259, 88] width 67 height 14
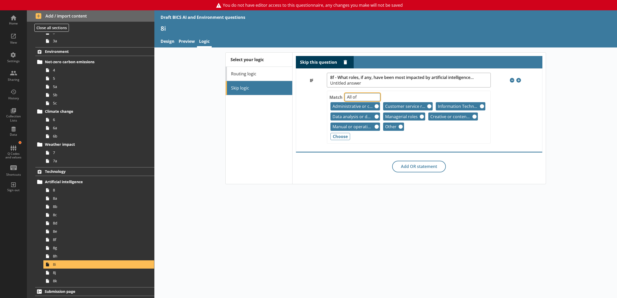
click at [361, 97] on select "Any of Not any of All of Count of Unanswered" at bounding box center [363, 97] width 36 height 8
click at [318, 103] on div at bounding box center [311, 117] width 31 height 60
click at [338, 138] on button "Choose" at bounding box center [340, 136] width 20 height 7
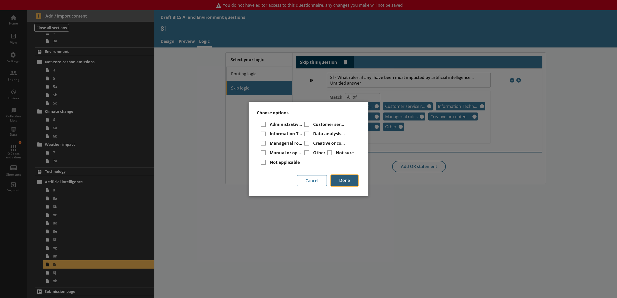
click at [354, 178] on button "Done" at bounding box center [344, 180] width 27 height 11
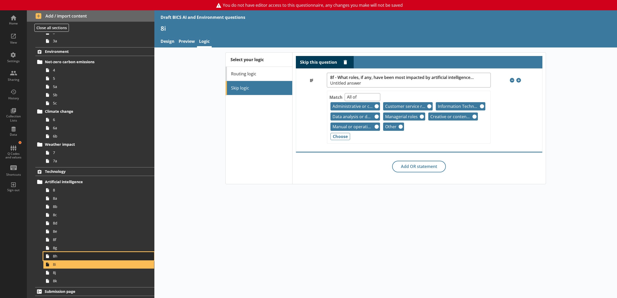
click at [74, 259] on link "8h" at bounding box center [98, 256] width 111 height 8
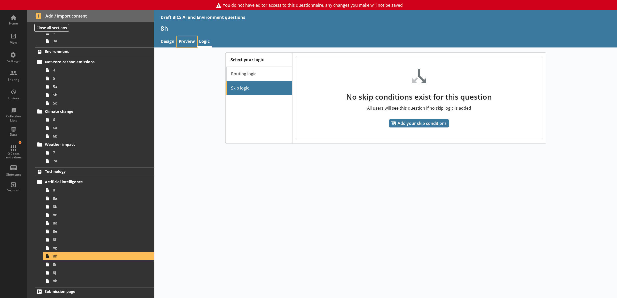
click at [181, 46] on link "Preview" at bounding box center [187, 41] width 20 height 11
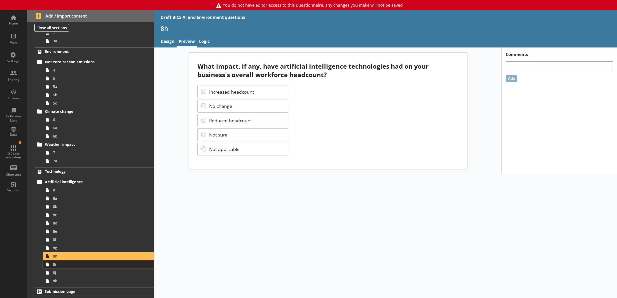
click at [69, 263] on span "8i" at bounding box center [93, 264] width 80 height 5
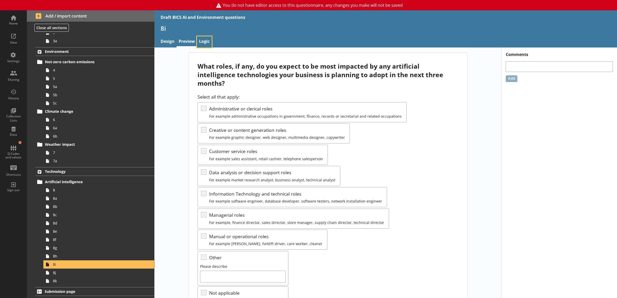
click at [203, 44] on link "Logic" at bounding box center [204, 41] width 15 height 11
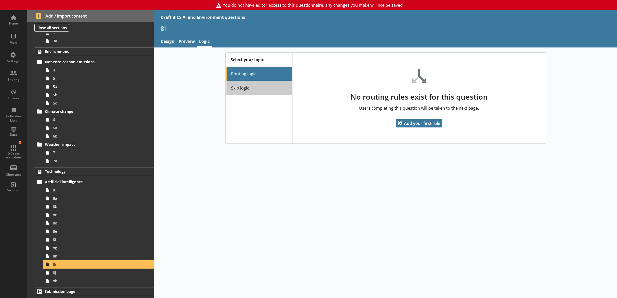
click at [250, 86] on link "Skip logic" at bounding box center [259, 88] width 67 height 14
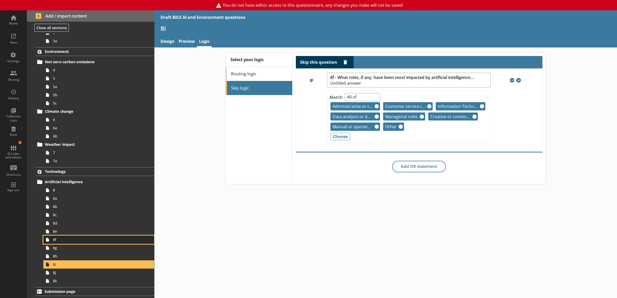
click at [79, 238] on span "8f" at bounding box center [93, 239] width 80 height 5
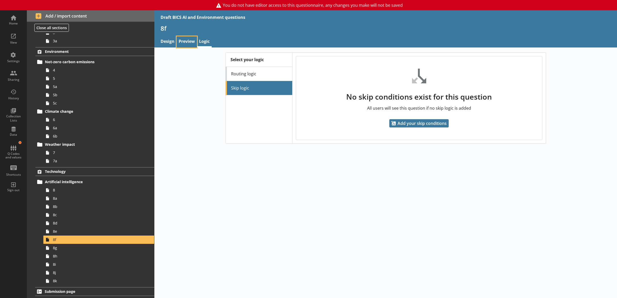
click at [188, 36] on link "Preview" at bounding box center [187, 41] width 20 height 11
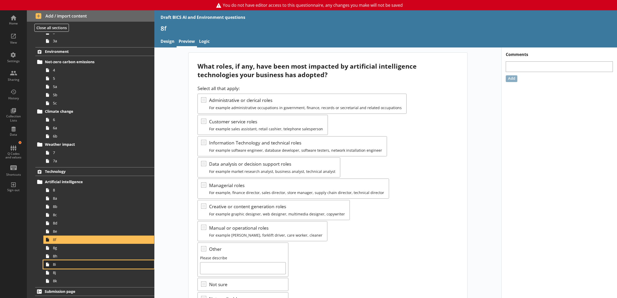
click at [80, 264] on span "8i" at bounding box center [93, 264] width 80 height 5
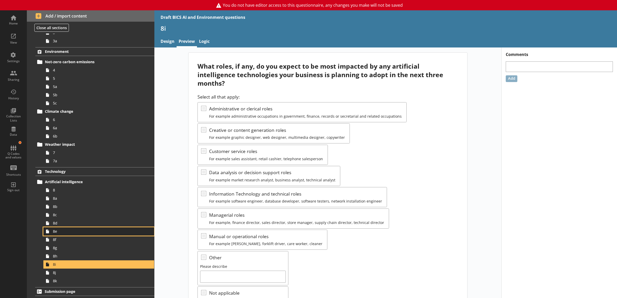
click at [75, 232] on span "8e" at bounding box center [93, 231] width 80 height 5
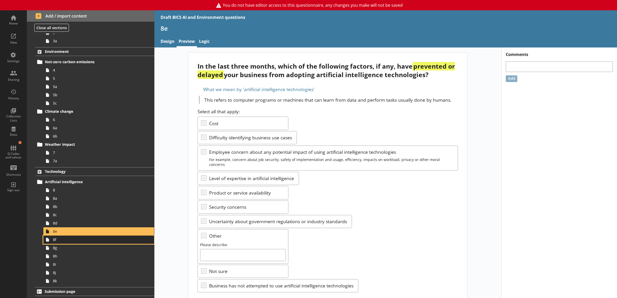
click at [73, 241] on span "8f" at bounding box center [93, 239] width 80 height 5
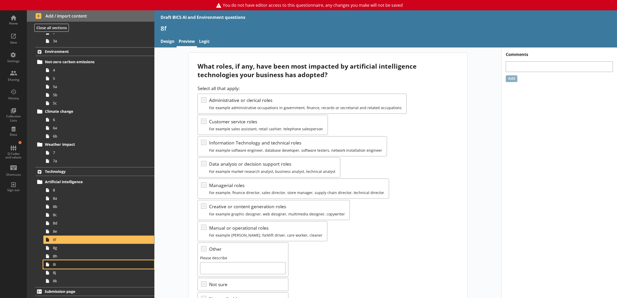
click at [69, 265] on span "8i" at bounding box center [93, 264] width 80 height 5
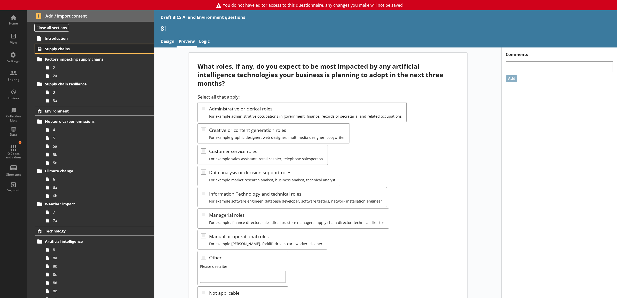
click at [85, 46] on link "Supply chains" at bounding box center [94, 48] width 119 height 9
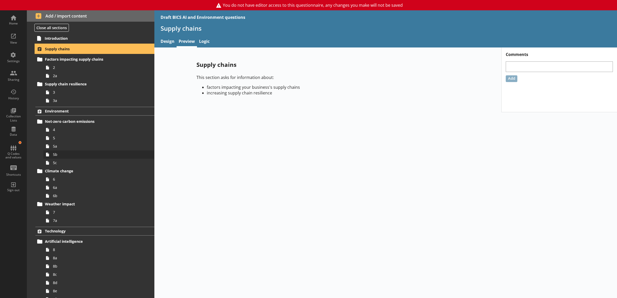
scroll to position [60, 0]
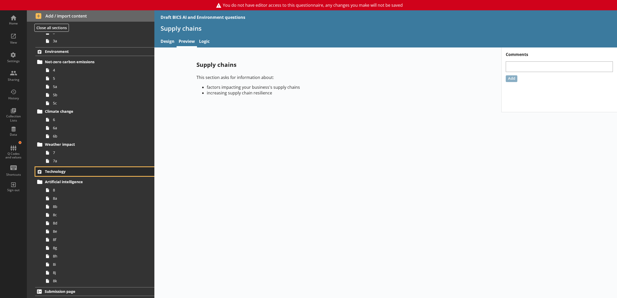
click at [89, 173] on span "Technology" at bounding box center [88, 171] width 86 height 5
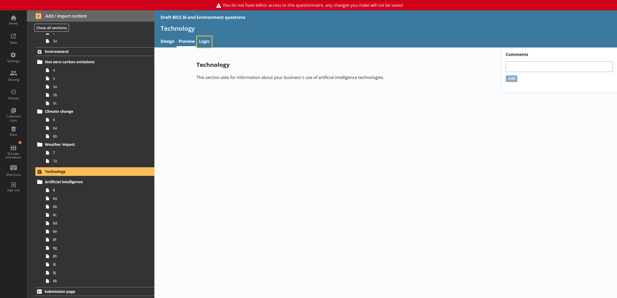
click at [203, 41] on link "Logic" at bounding box center [204, 41] width 15 height 11
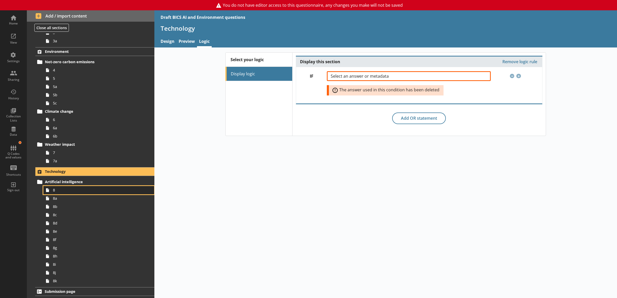
click at [73, 191] on span "8" at bounding box center [93, 190] width 80 height 5
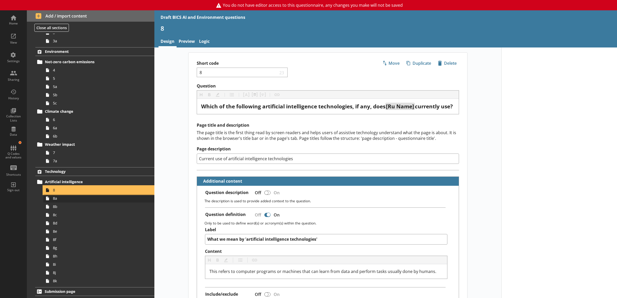
type textarea "x"
click at [198, 43] on link "Logic" at bounding box center [204, 41] width 15 height 11
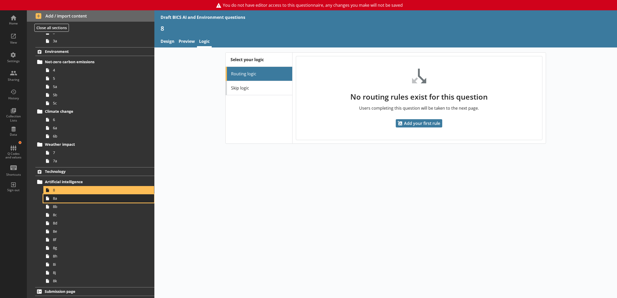
click at [65, 197] on span "8a" at bounding box center [93, 198] width 80 height 5
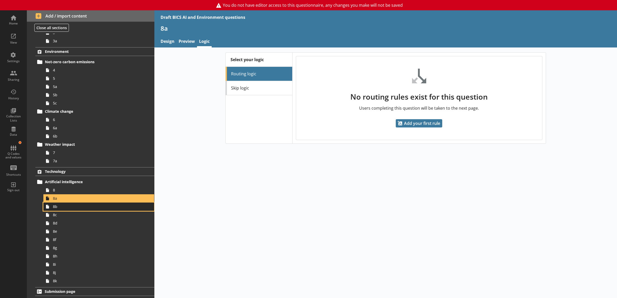
click at [61, 209] on span "8b" at bounding box center [93, 206] width 80 height 5
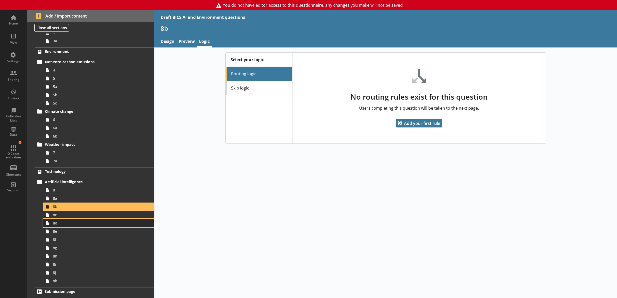
click at [59, 220] on link "8d" at bounding box center [98, 223] width 111 height 8
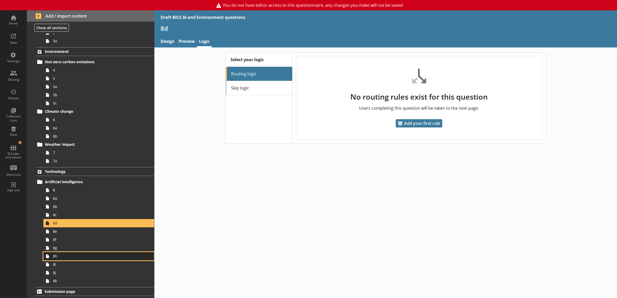
click at [61, 258] on span "8h" at bounding box center [93, 256] width 80 height 5
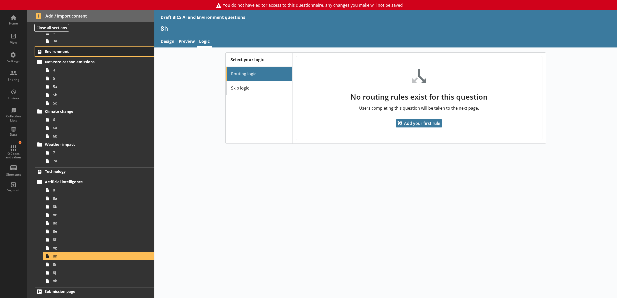
click at [84, 49] on span "Environment" at bounding box center [88, 51] width 86 height 5
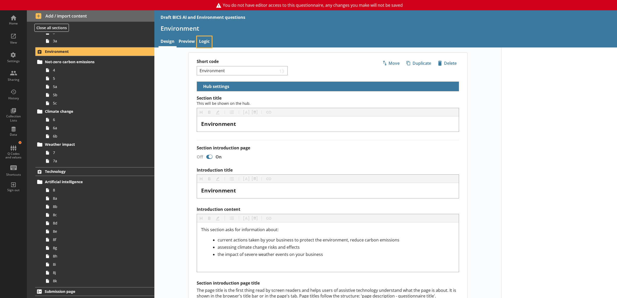
click at [203, 39] on link "Logic" at bounding box center [204, 41] width 15 height 11
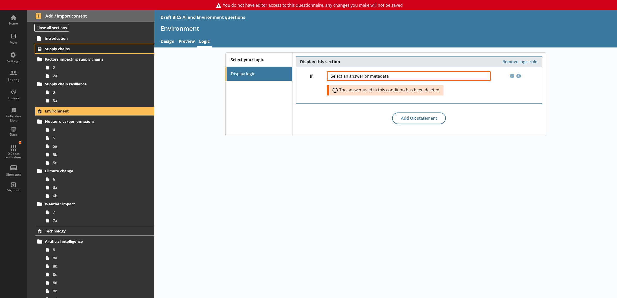
click at [93, 47] on span "Supply chains" at bounding box center [88, 48] width 86 height 5
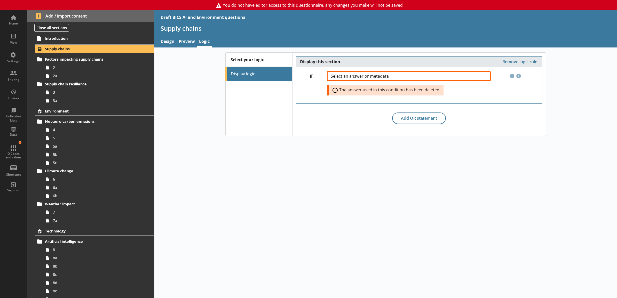
click at [273, 227] on div "Select your logic Display logic Display this section Remove logic rule IF Selec…" at bounding box center [385, 172] width 463 height 251
click at [190, 43] on link "Preview" at bounding box center [187, 41] width 20 height 11
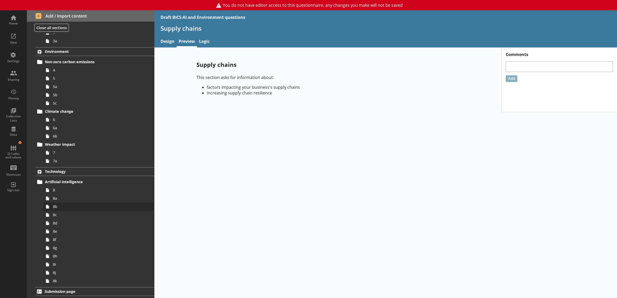
scroll to position [60, 0]
click at [68, 267] on link "8i" at bounding box center [98, 264] width 111 height 8
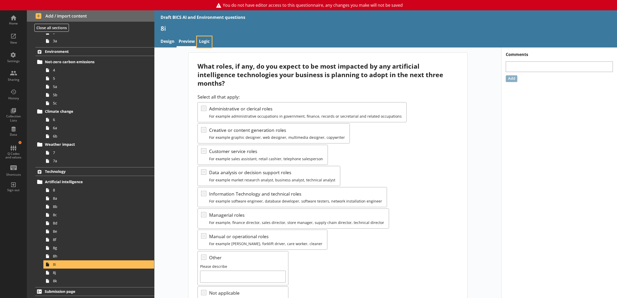
click at [202, 41] on link "Logic" at bounding box center [204, 41] width 15 height 11
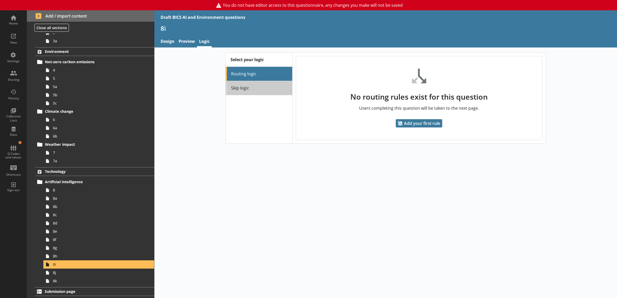
click at [235, 83] on link "Skip logic" at bounding box center [259, 88] width 67 height 14
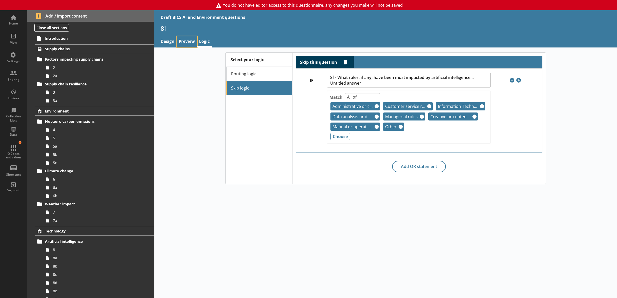
click at [183, 44] on link "Preview" at bounding box center [187, 41] width 20 height 11
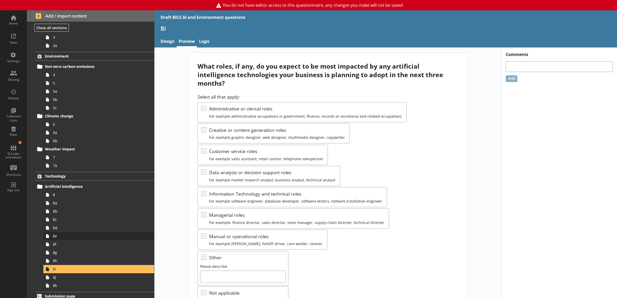
scroll to position [60, 0]
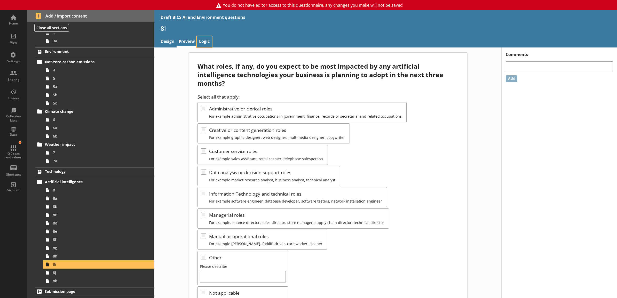
click at [200, 38] on link "Logic" at bounding box center [204, 41] width 15 height 11
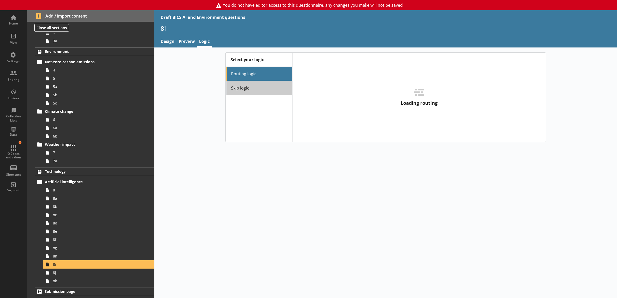
click at [243, 85] on link "Skip logic" at bounding box center [259, 88] width 67 height 14
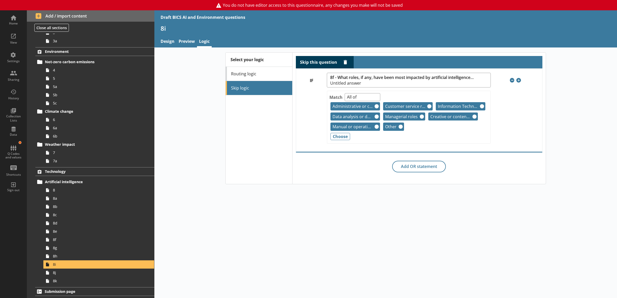
click at [346, 92] on div "Match Any of Not any of All of Count of Unanswered Administrative or clerical r…" at bounding box center [409, 117] width 164 height 53
click at [350, 97] on select "Any of Not any of All of Count of Unanswered" at bounding box center [363, 97] width 36 height 8
